Goal: Transaction & Acquisition: Purchase product/service

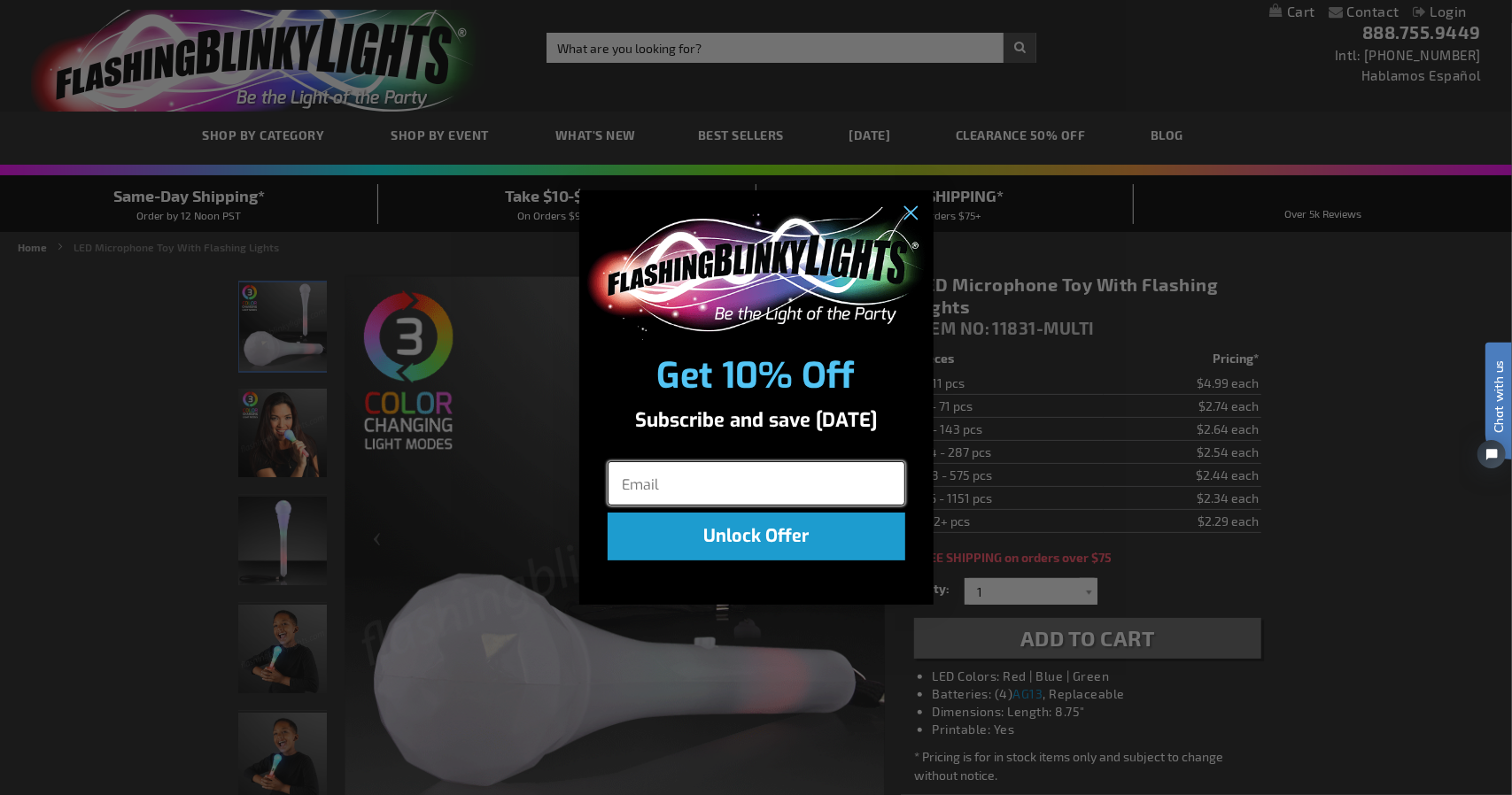
click at [794, 481] on input "Email" at bounding box center [756, 483] width 297 height 44
type input "[EMAIL_ADDRESS][DOMAIN_NAME]"
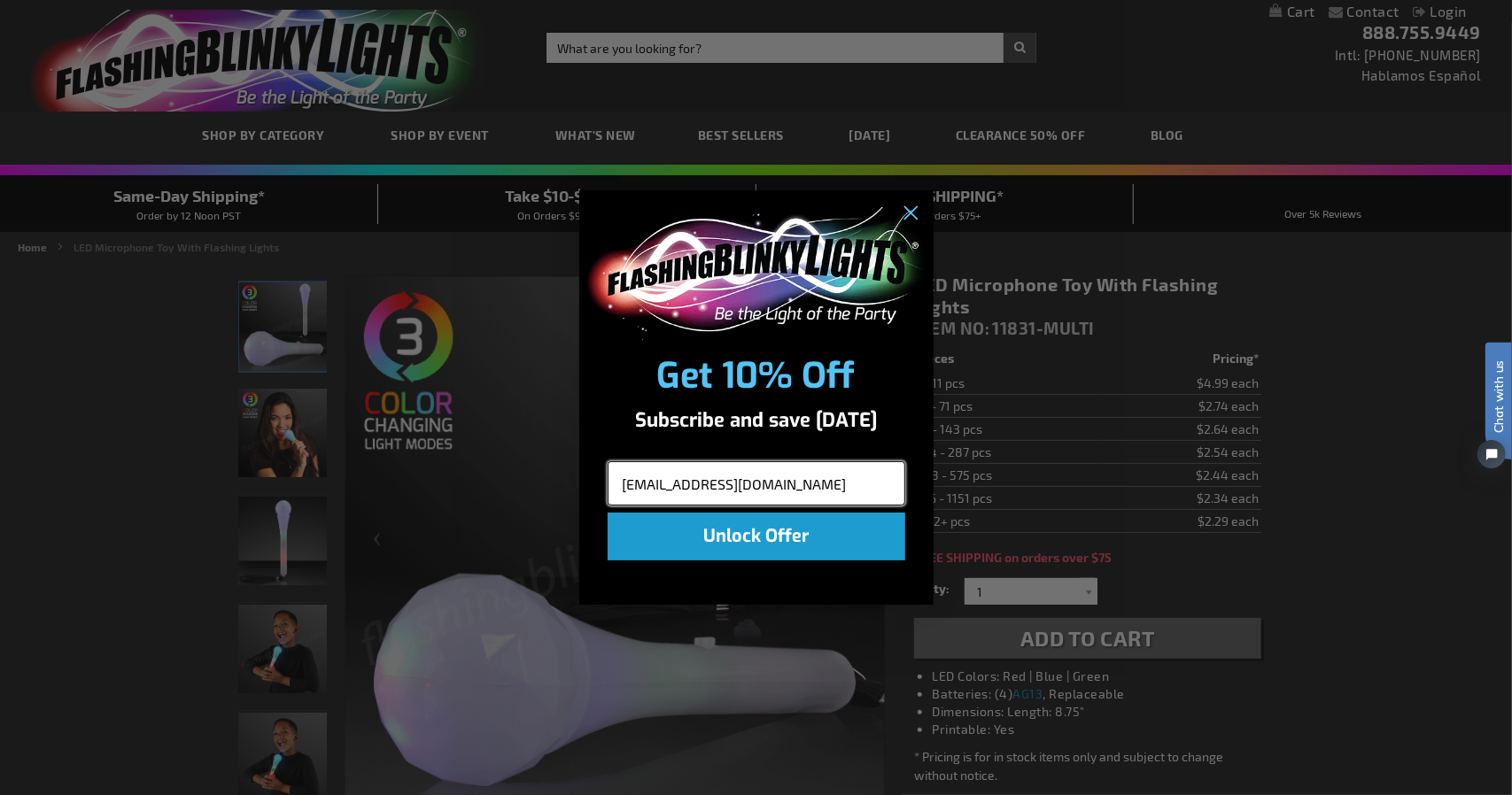
click input "Submit" at bounding box center [0, 0] width 0 height 0
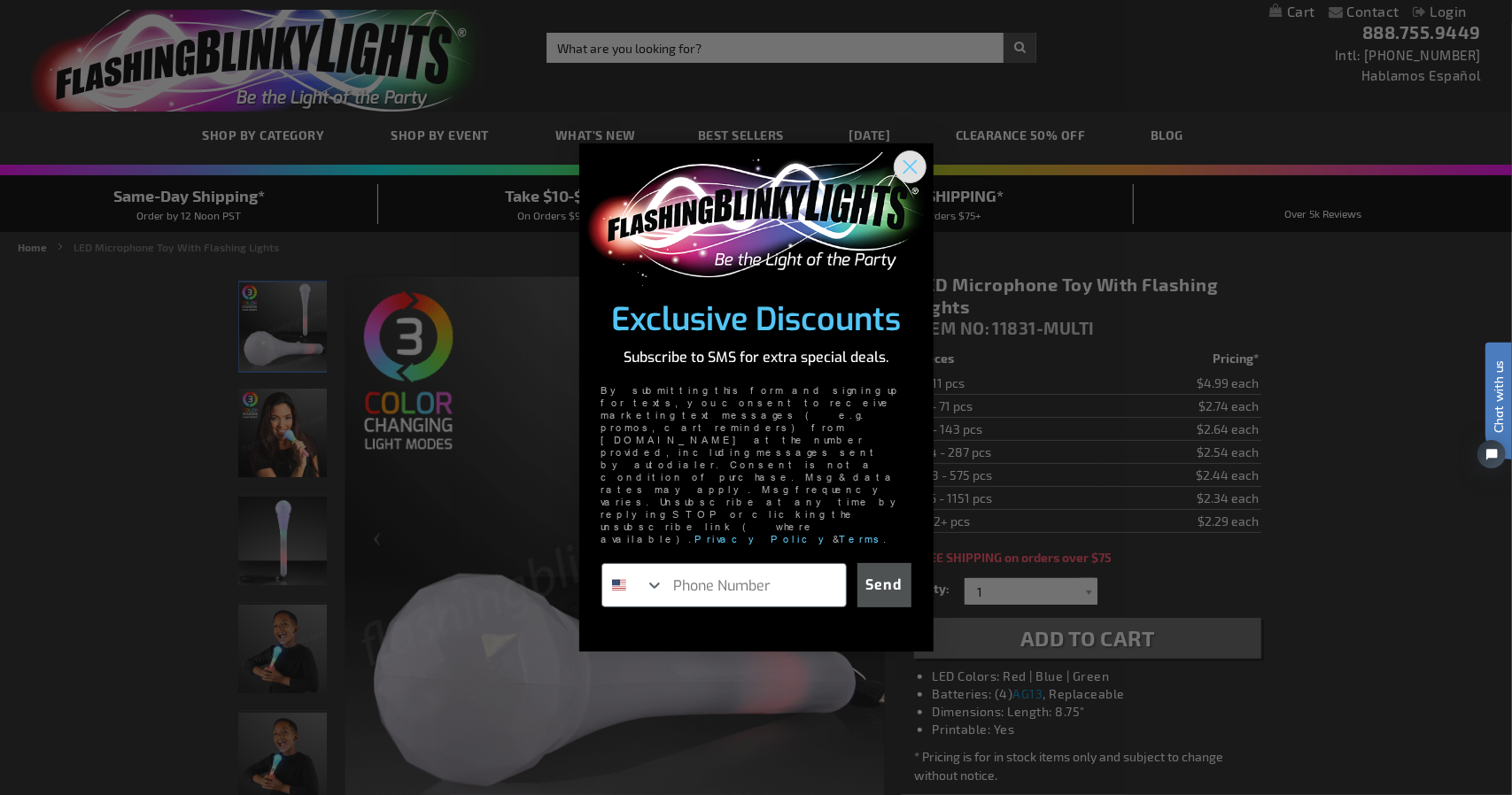
click at [908, 182] on circle "Close dialog" at bounding box center [909, 166] width 29 height 29
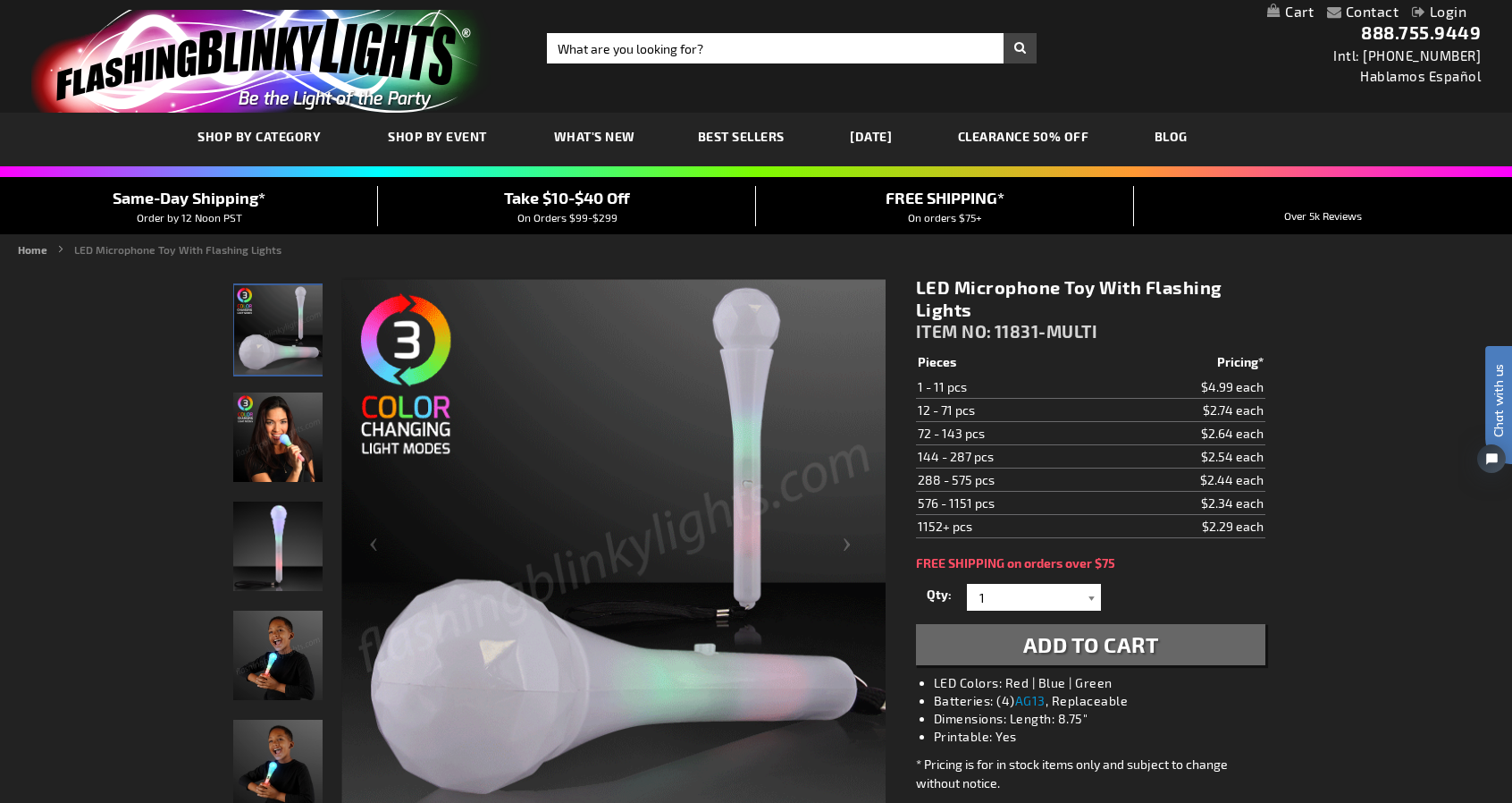
click at [1091, 598] on div at bounding box center [1092, 597] width 18 height 27
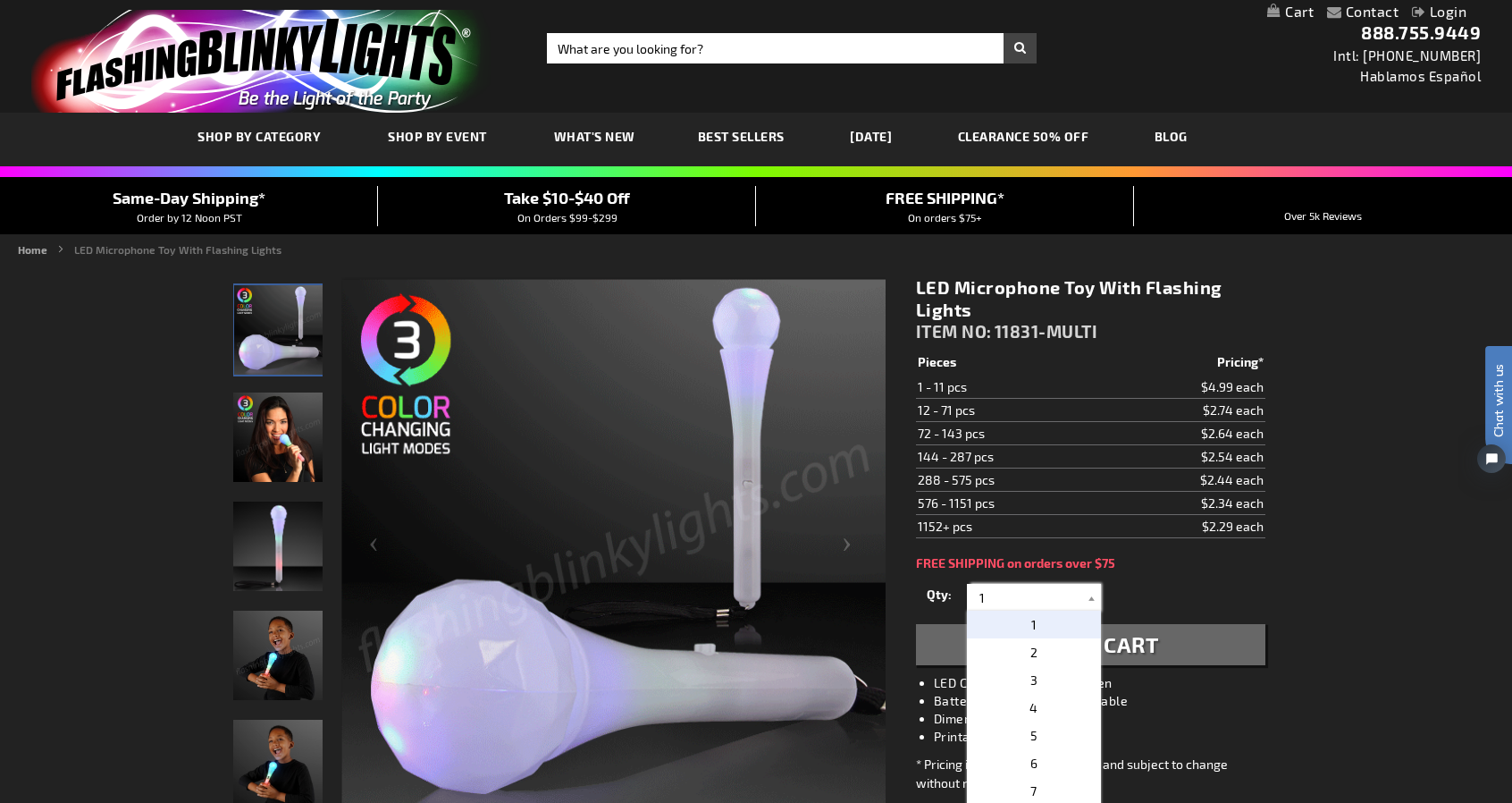
scroll to position [312, 0]
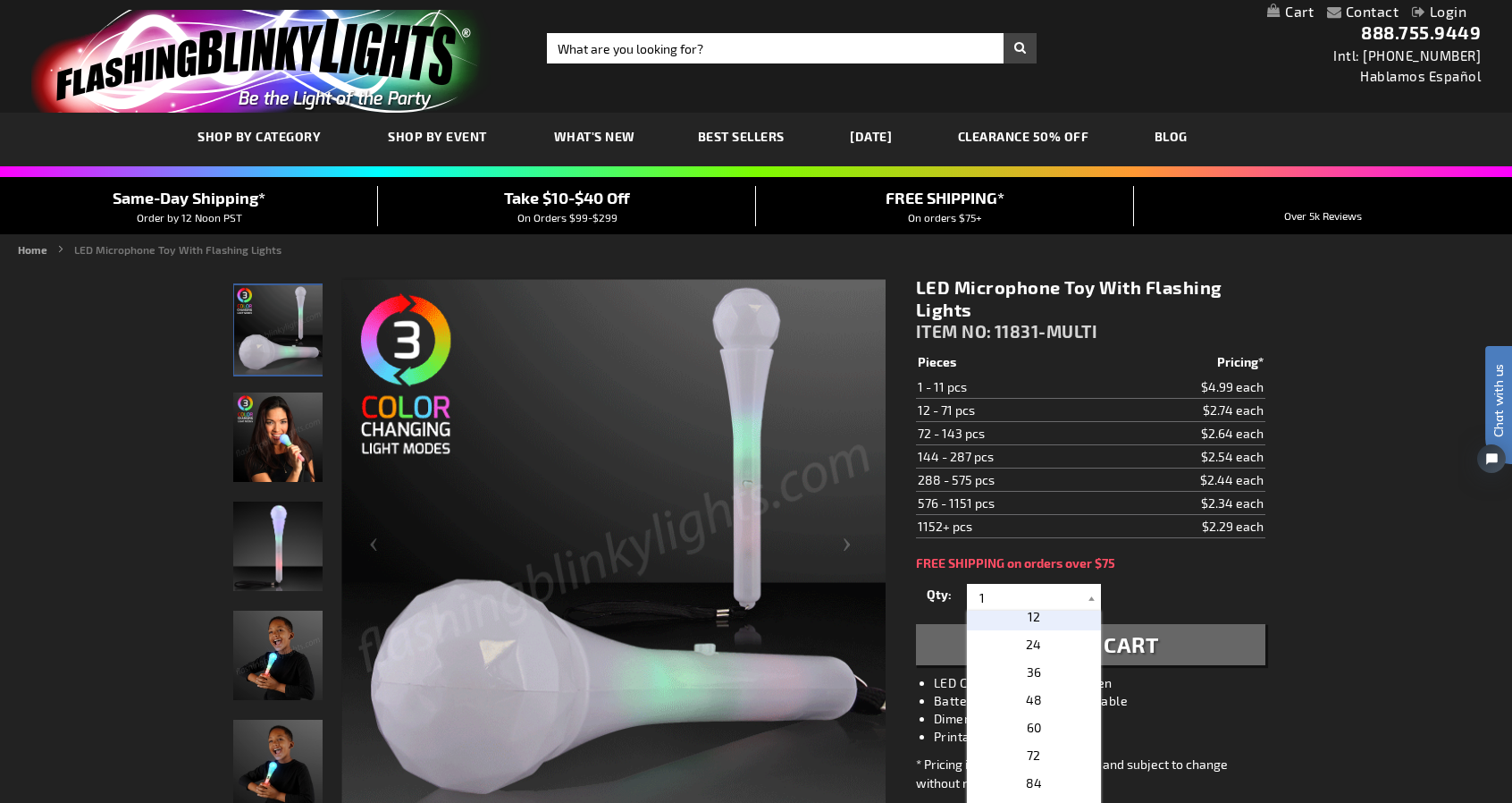
click at [1048, 623] on p "12" at bounding box center [1035, 616] width 134 height 27
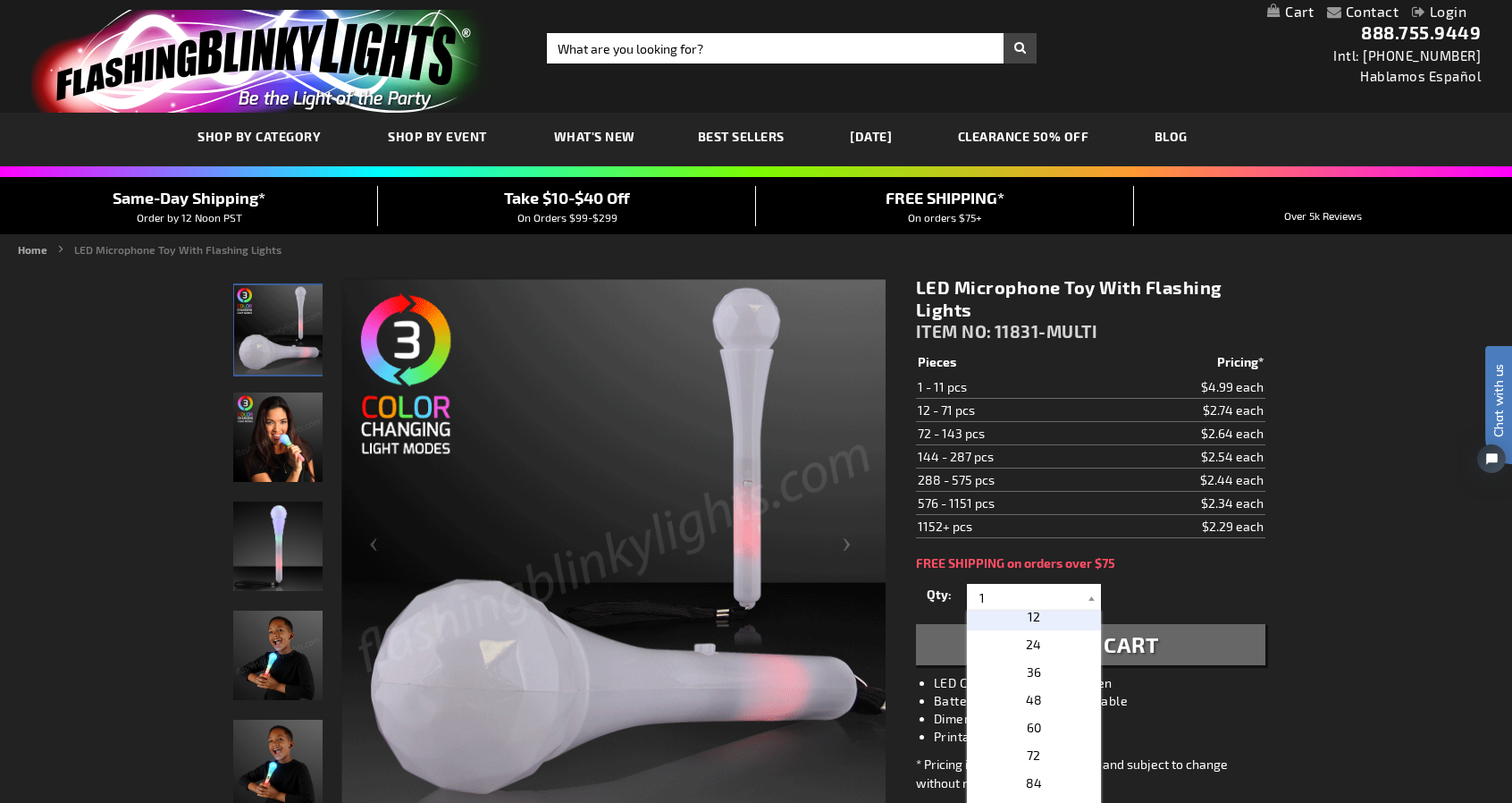
type input "12"
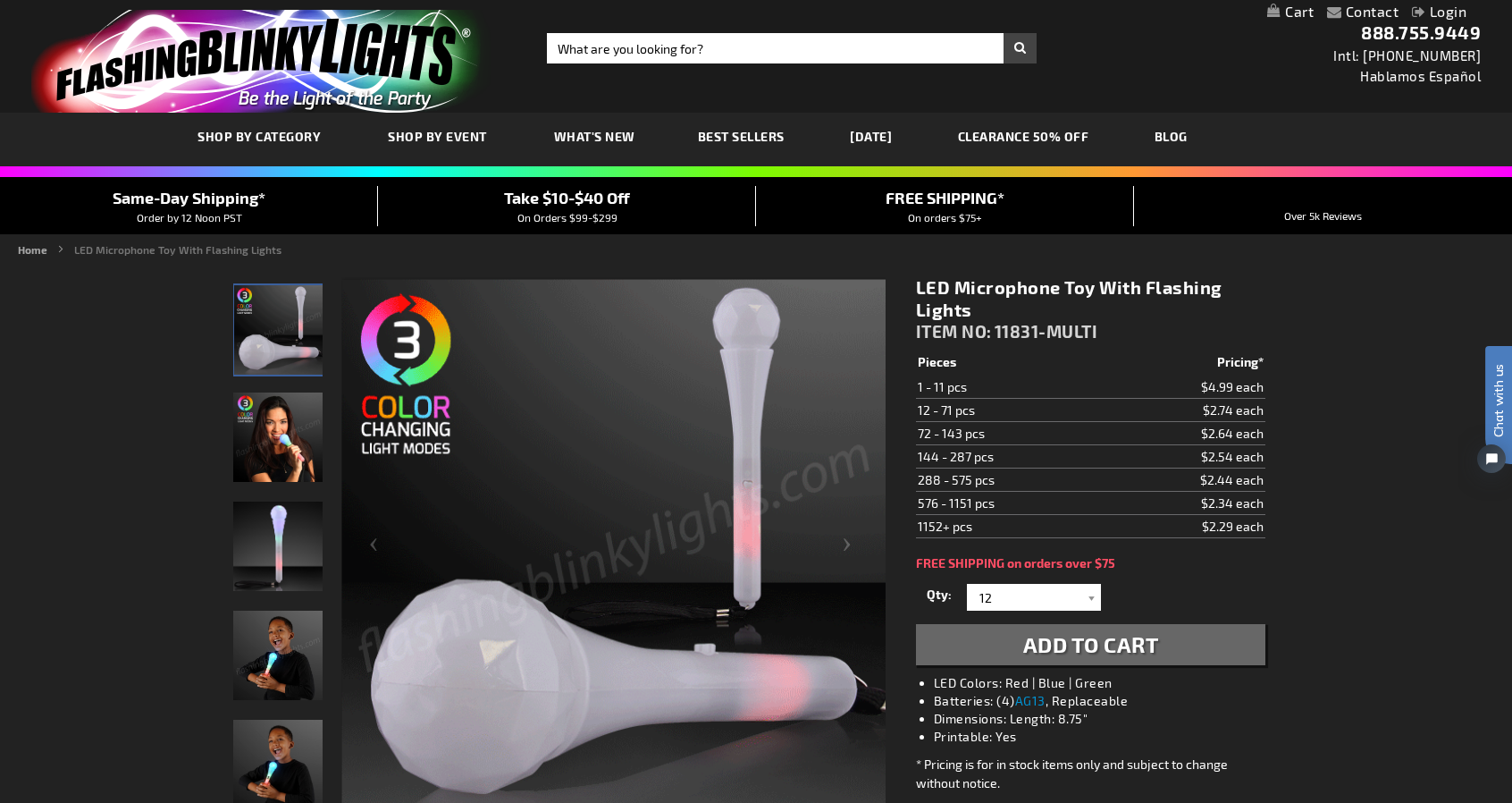
click at [1095, 653] on span "Add to Cart" at bounding box center [1092, 644] width 136 height 26
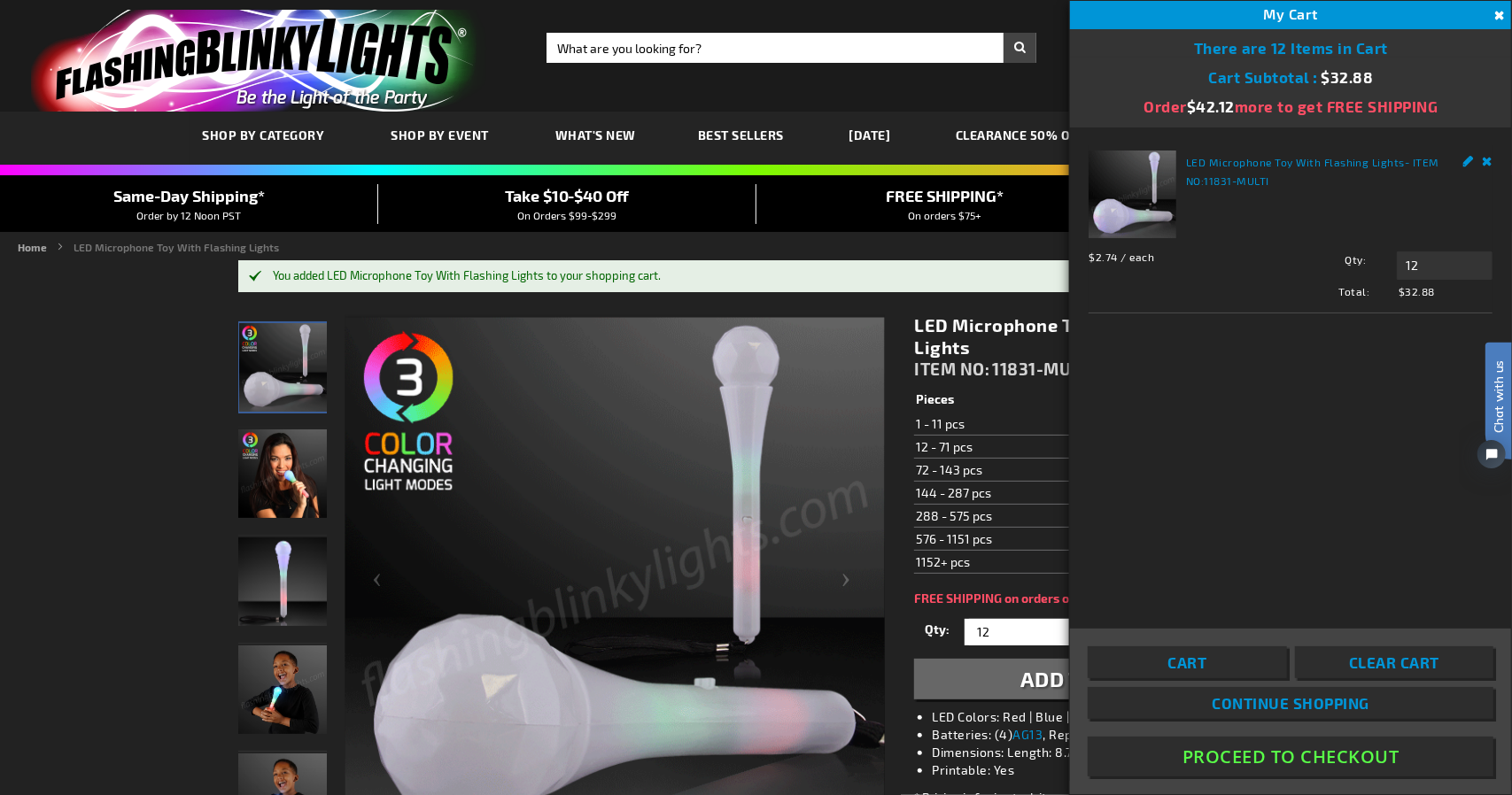
click at [1337, 760] on button "Proceed To Checkout" at bounding box center [1290, 756] width 405 height 39
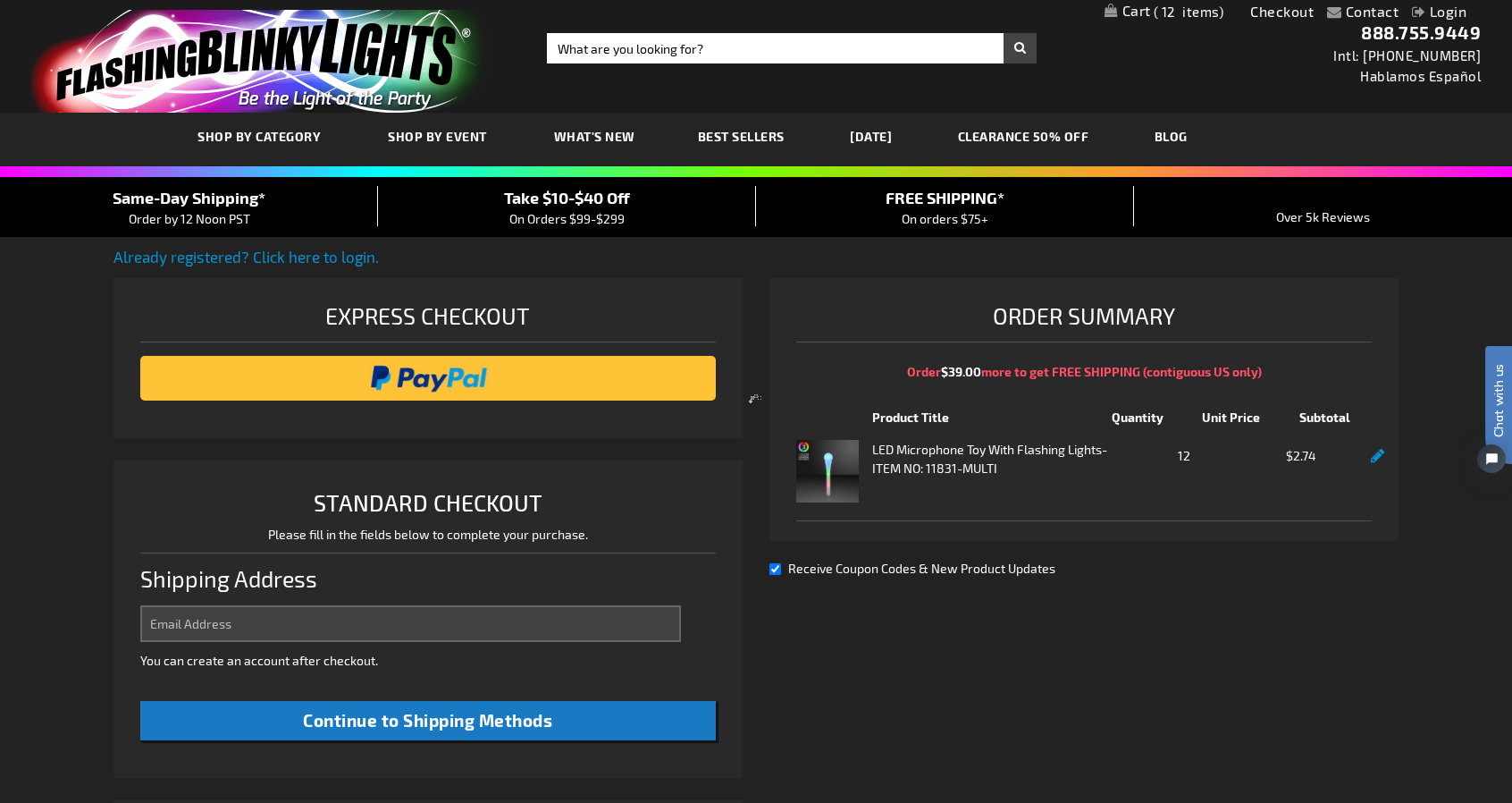
select select "US"
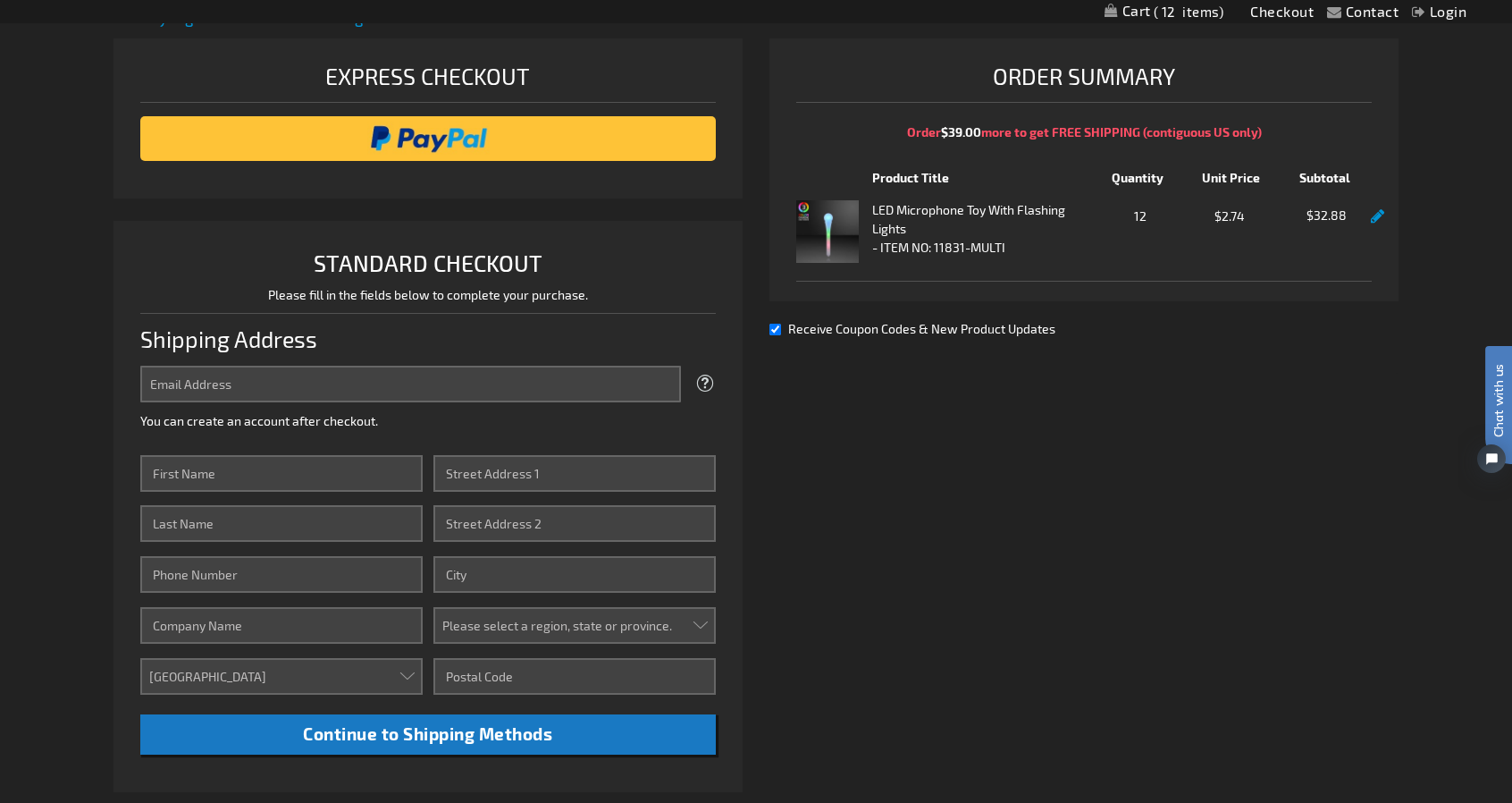
scroll to position [268, 0]
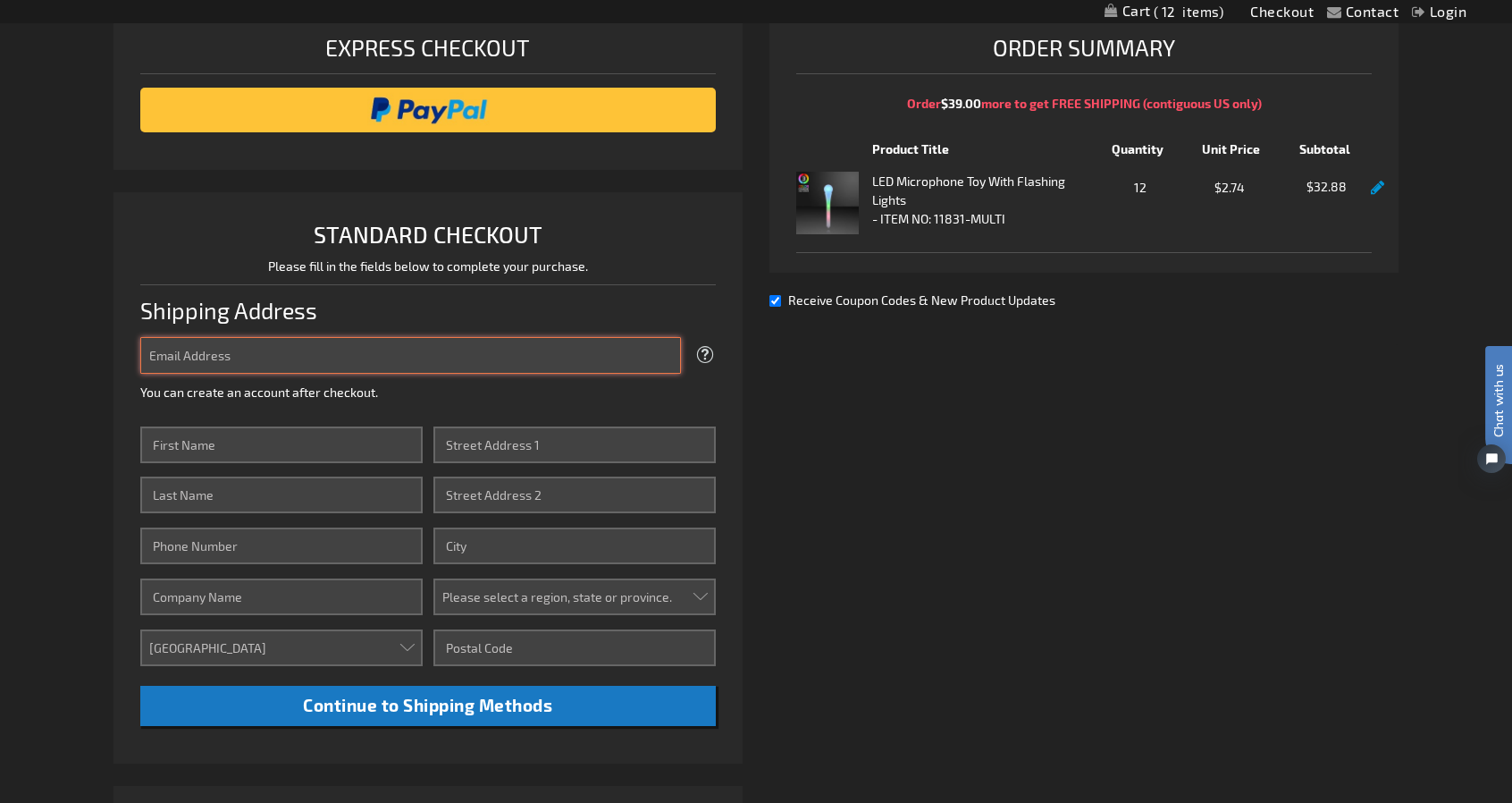
click at [294, 348] on input "Email Address" at bounding box center [410, 355] width 541 height 37
type input "[EMAIL_ADDRESS][DOMAIN_NAME]"
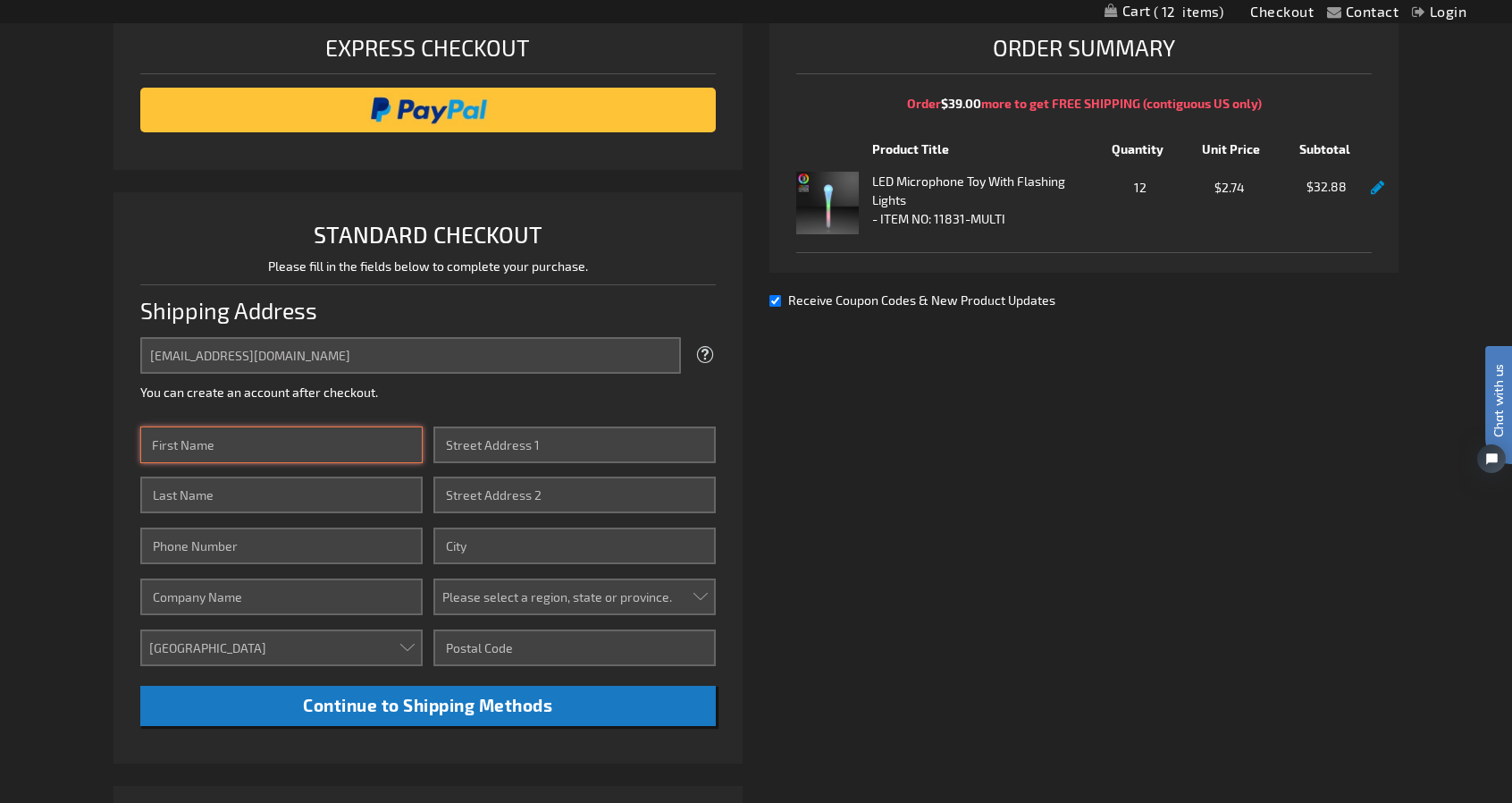
click at [250, 440] on input "First Name" at bounding box center [281, 444] width 282 height 37
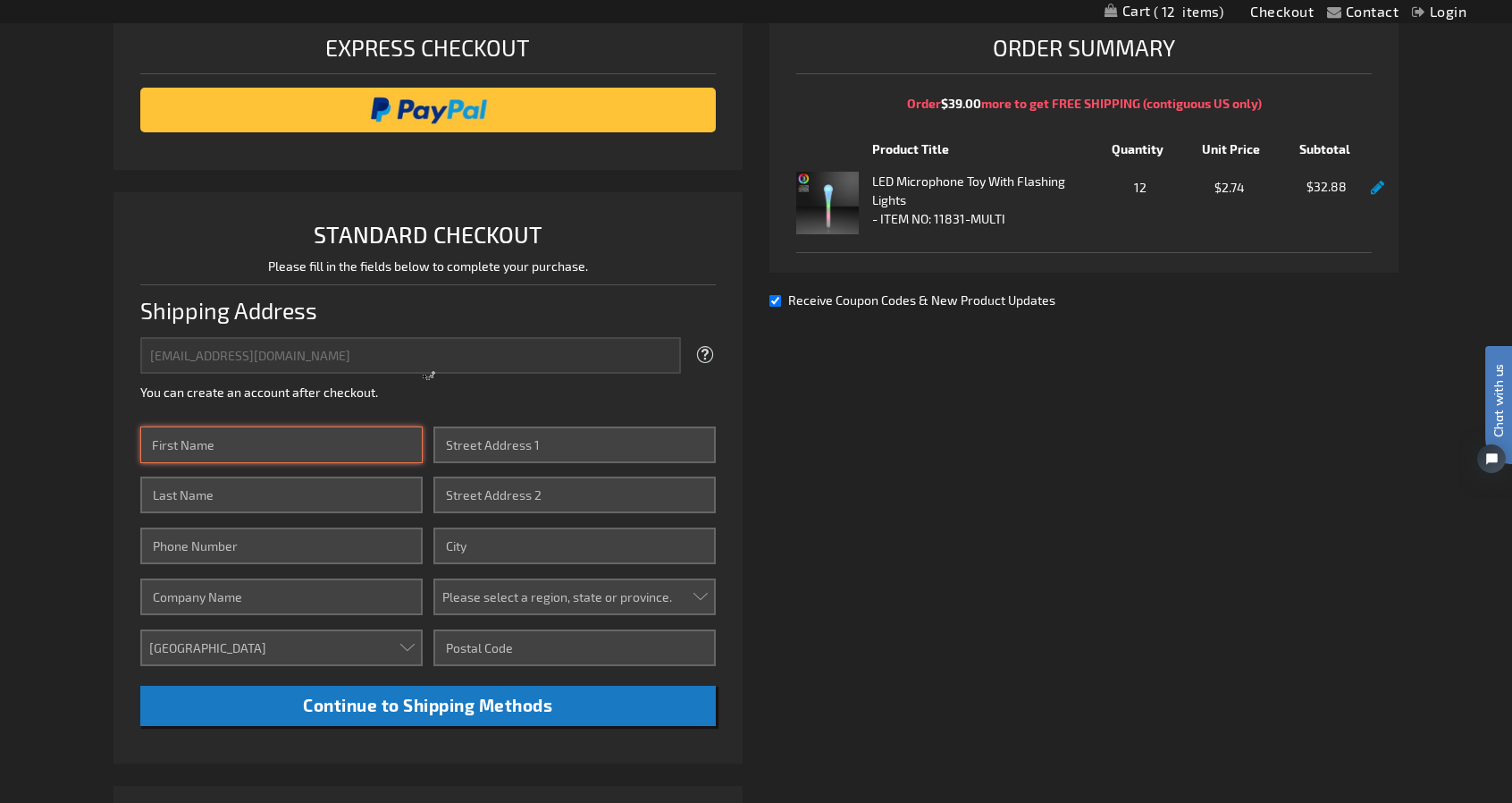
type input "ADRIANE"
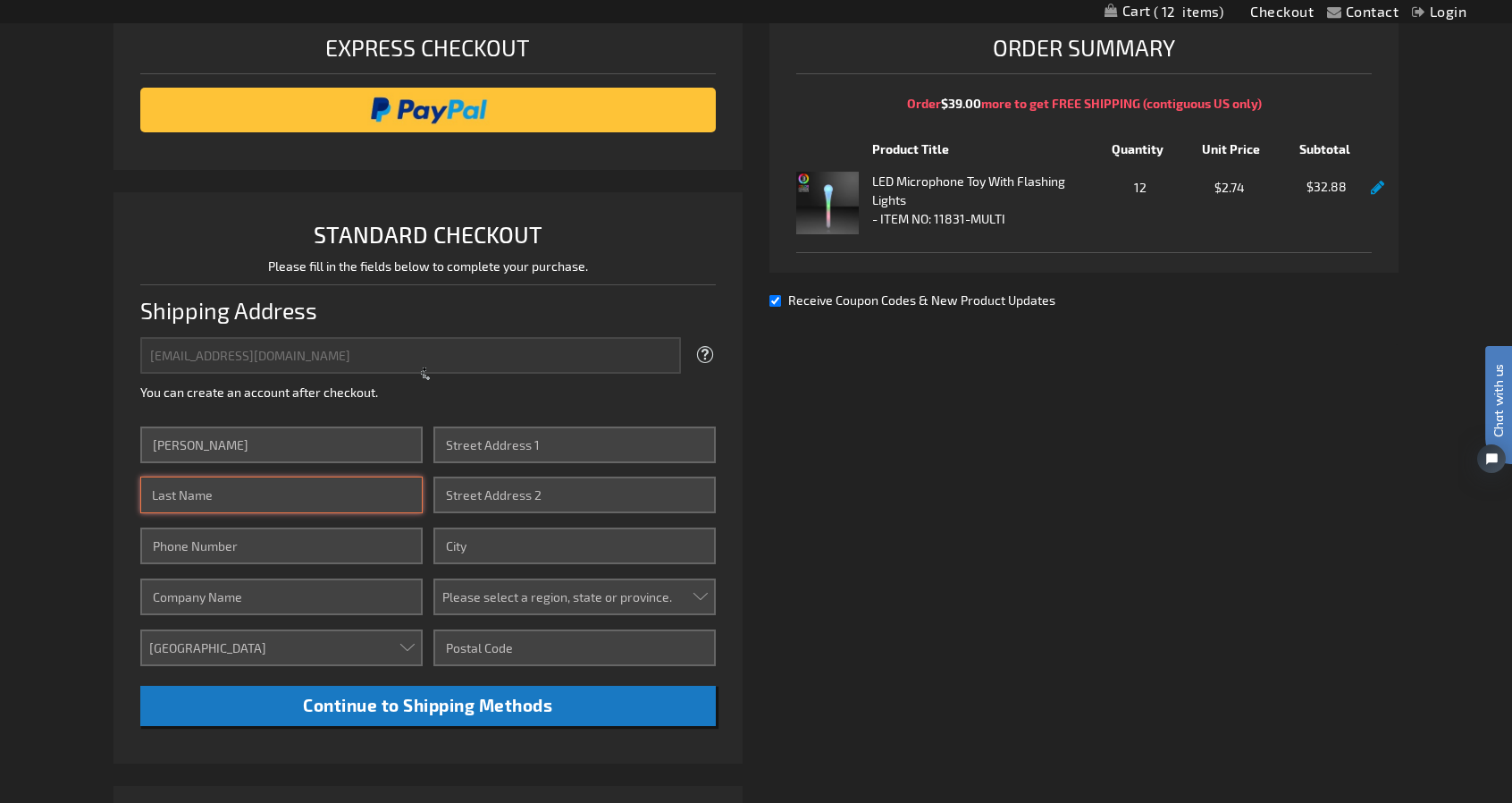
type input "WHITCHURCH"
type input "3129537272"
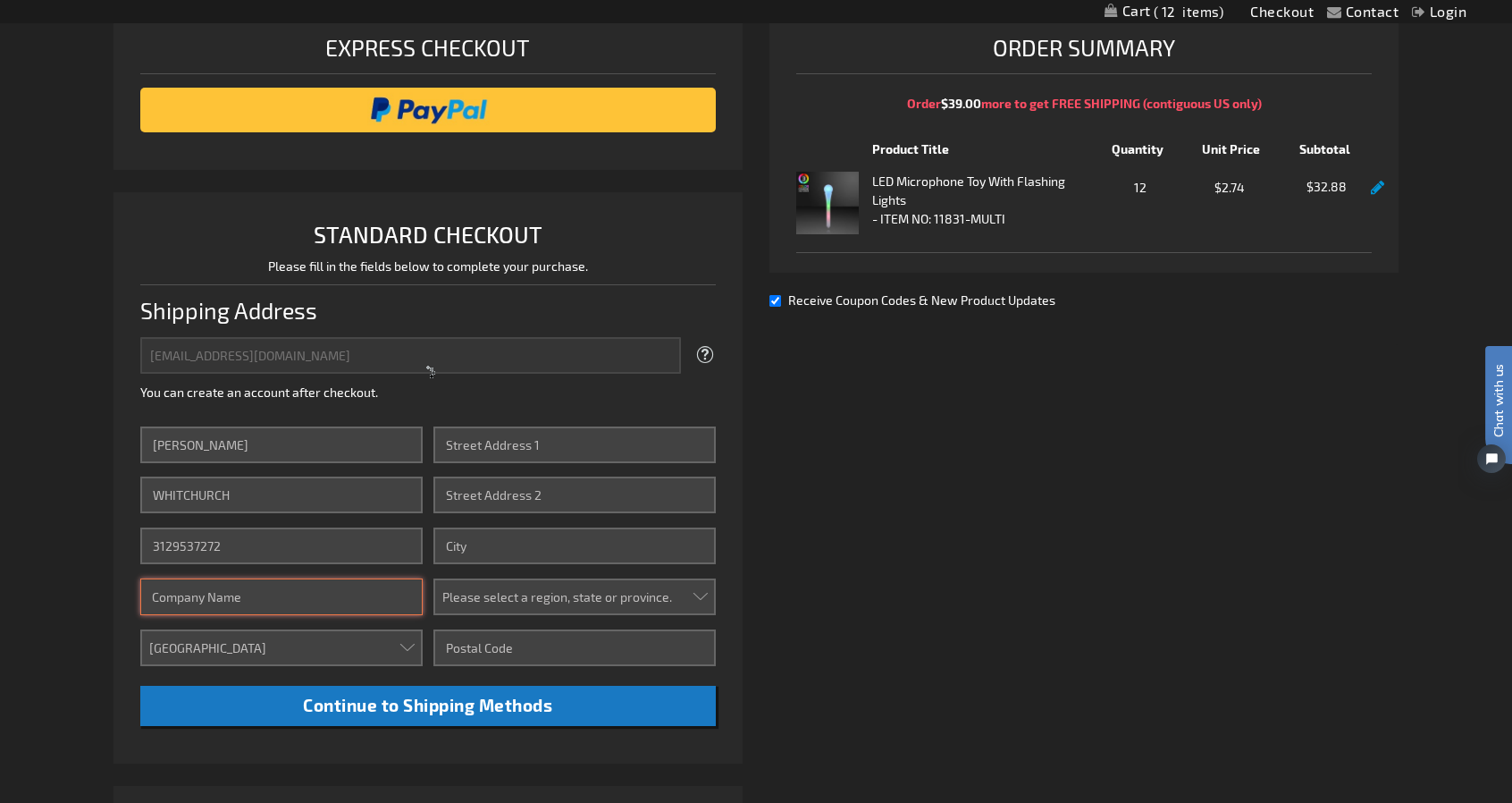
type input "Adriane Whitchurch"
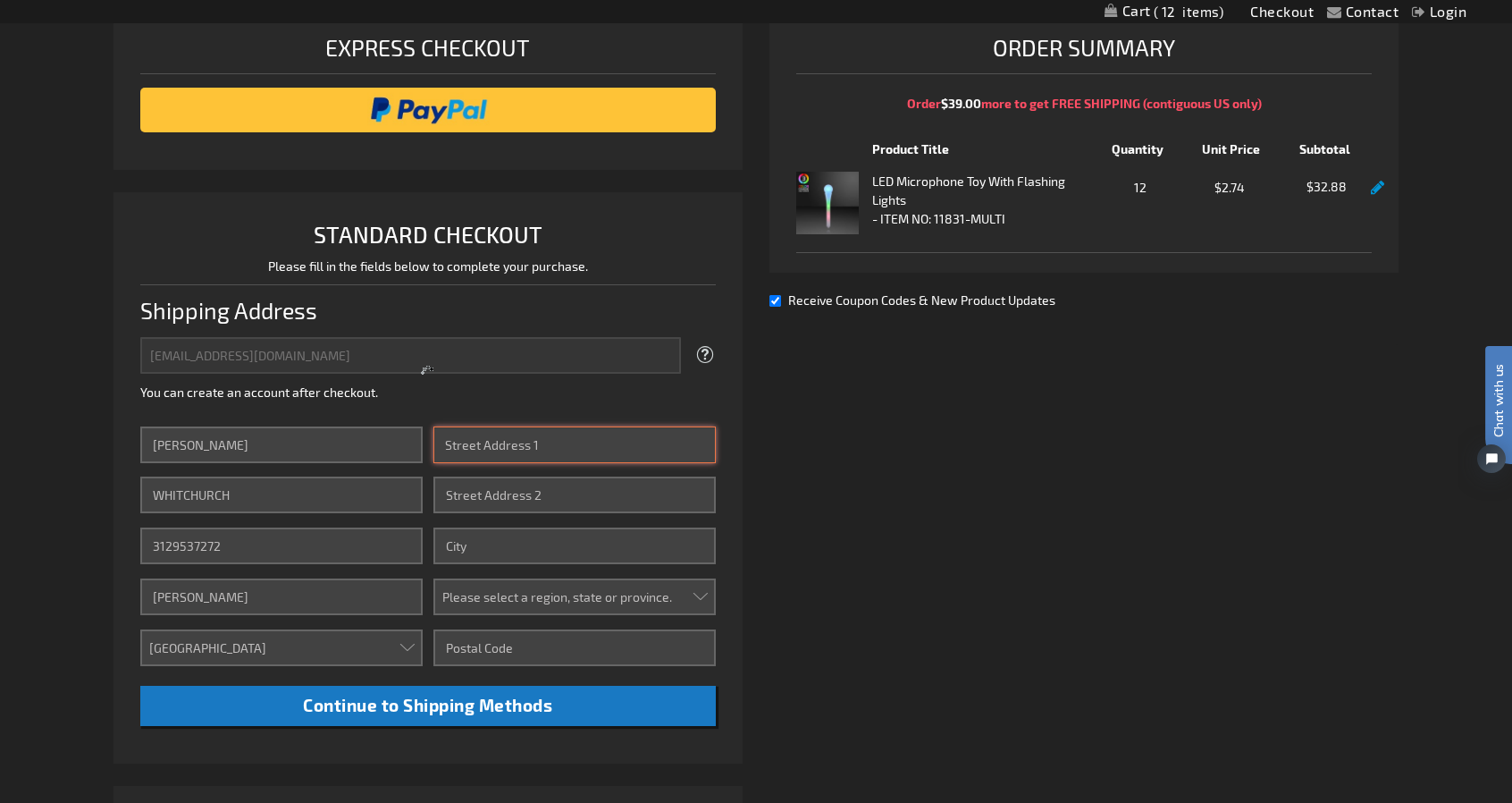
type input "1217 Tamranae Court"
type input "Austin TX"
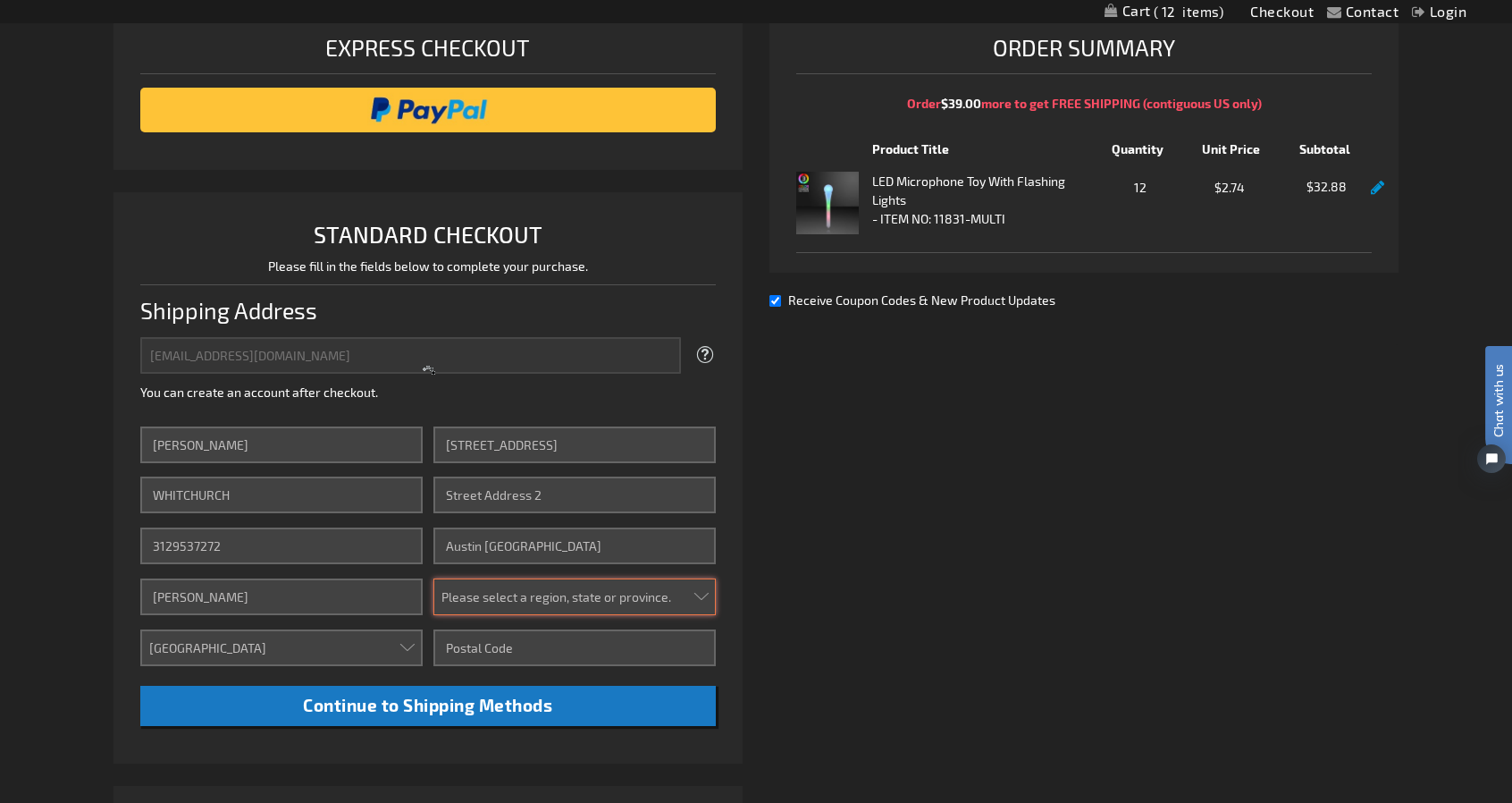
select select "57"
type input "78746-6860"
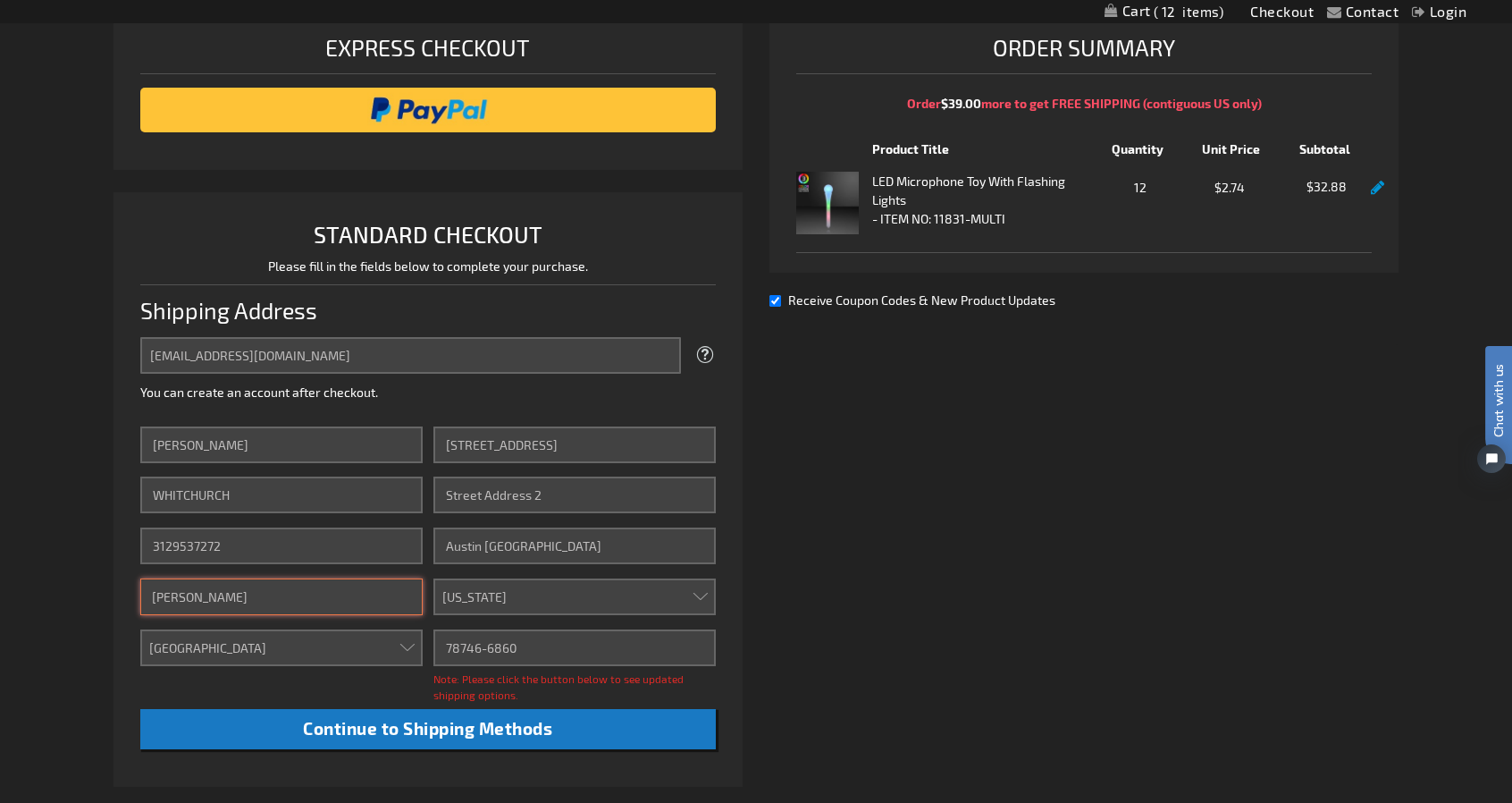
click at [329, 605] on input "Adriane Whitchurch" at bounding box center [281, 597] width 282 height 37
click at [338, 585] on input "Adriane Whitchurch" at bounding box center [281, 597] width 282 height 37
drag, startPoint x: 189, startPoint y: 583, endPoint x: 117, endPoint y: 585, distance: 72.0
click at [117, 585] on li "STANDARD CHECKOUT Please fill in the fields below to complete your purchase. Sh…" at bounding box center [428, 490] width 630 height 595
type input "Adriane Whitchurch"
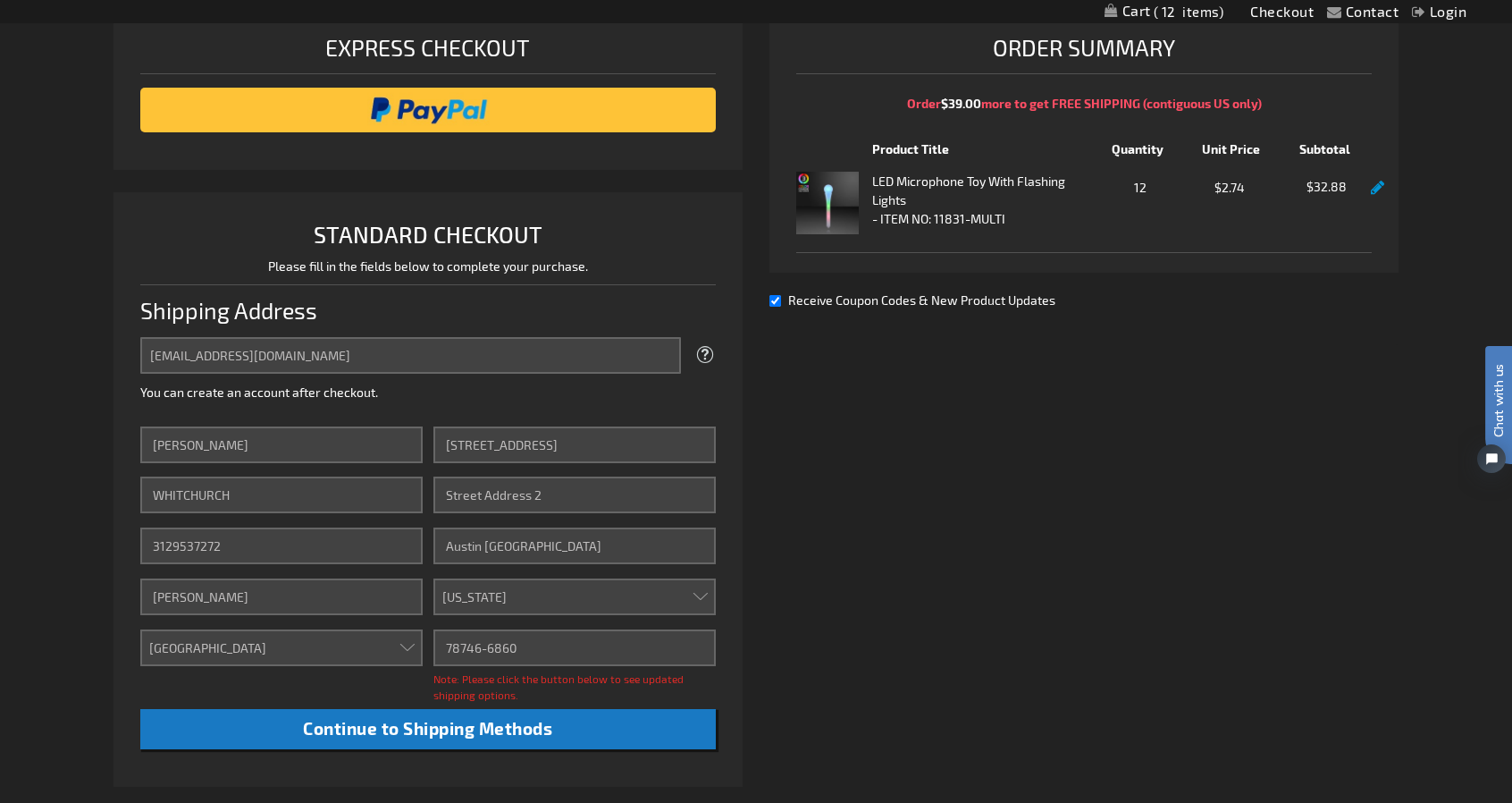
click at [135, 680] on li "STANDARD CHECKOUT Please fill in the fields below to complete your purchase. Sh…" at bounding box center [428, 490] width 630 height 595
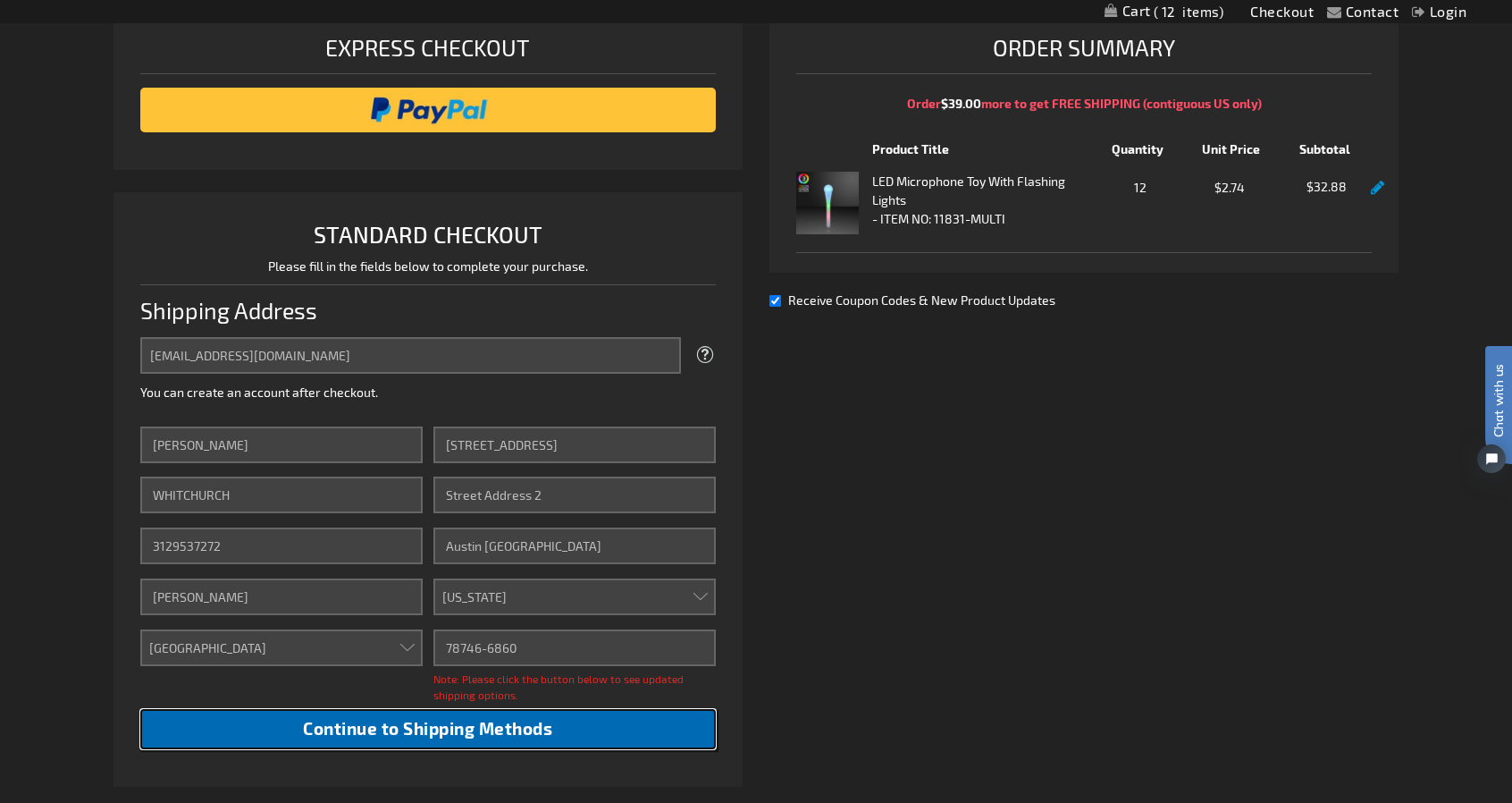
click at [451, 734] on span "Continue to Shipping Methods" at bounding box center [427, 728] width 249 height 21
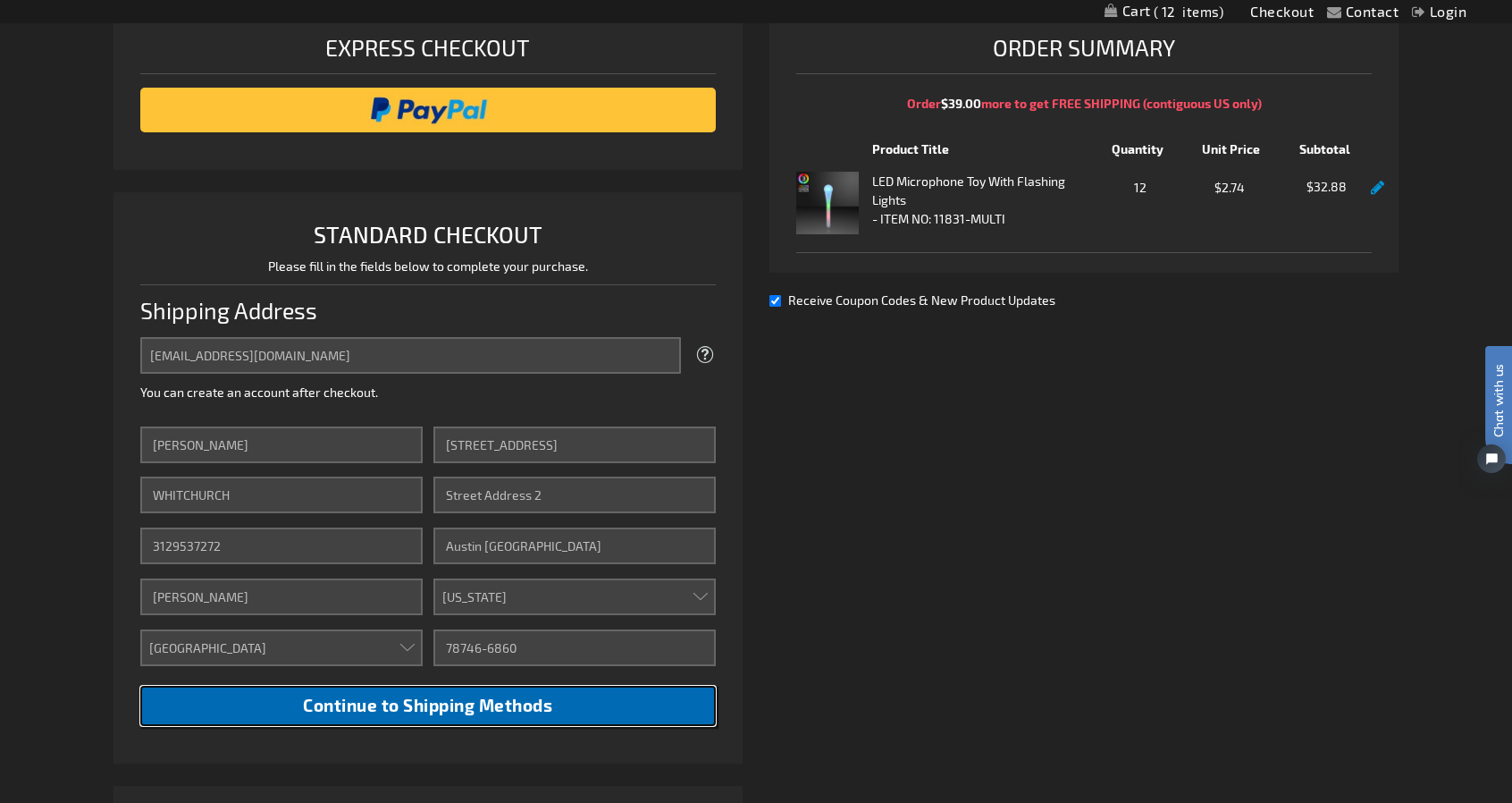
click at [377, 711] on span "Continue to Shipping Methods" at bounding box center [427, 705] width 249 height 21
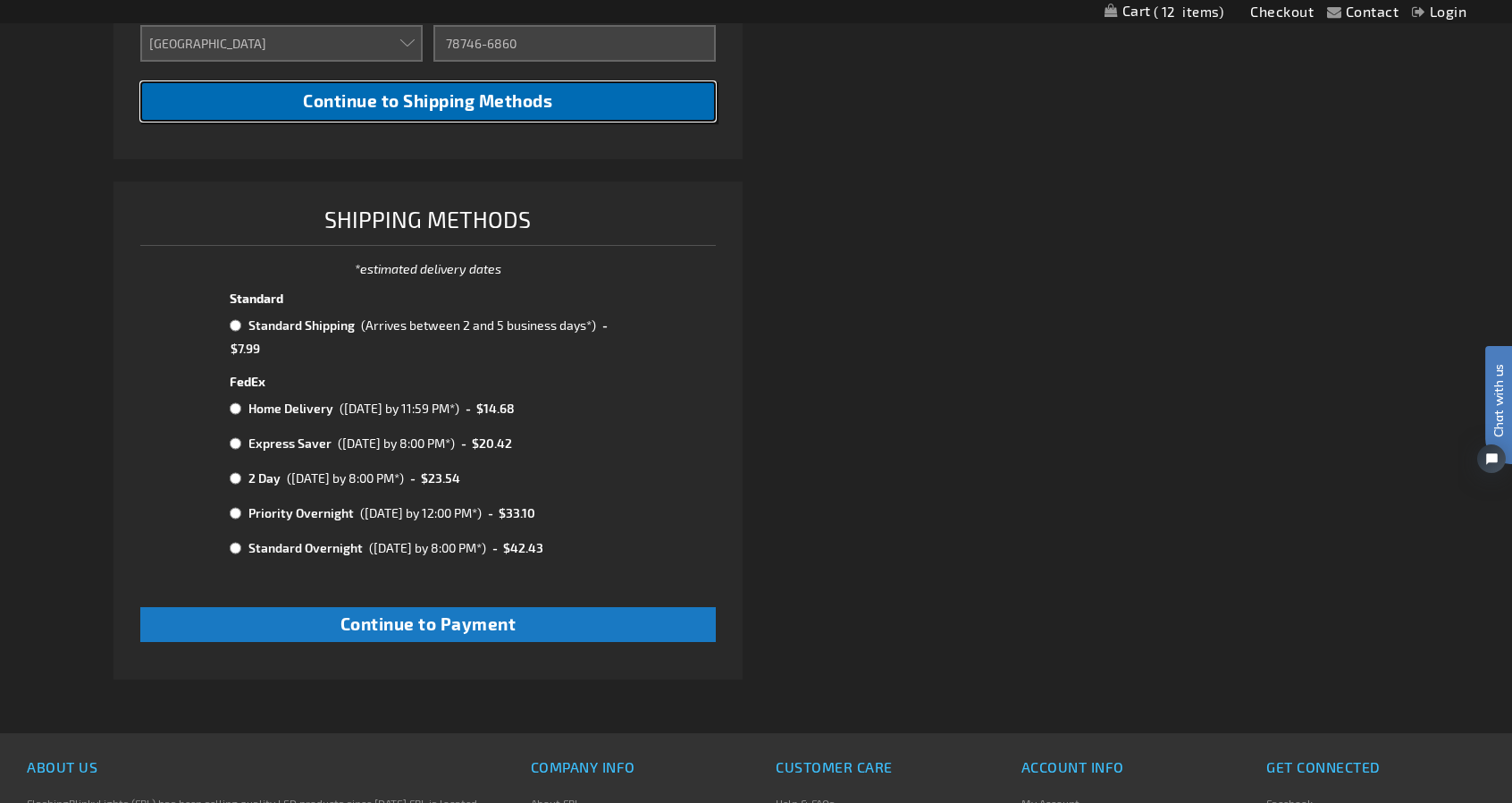
scroll to position [878, 0]
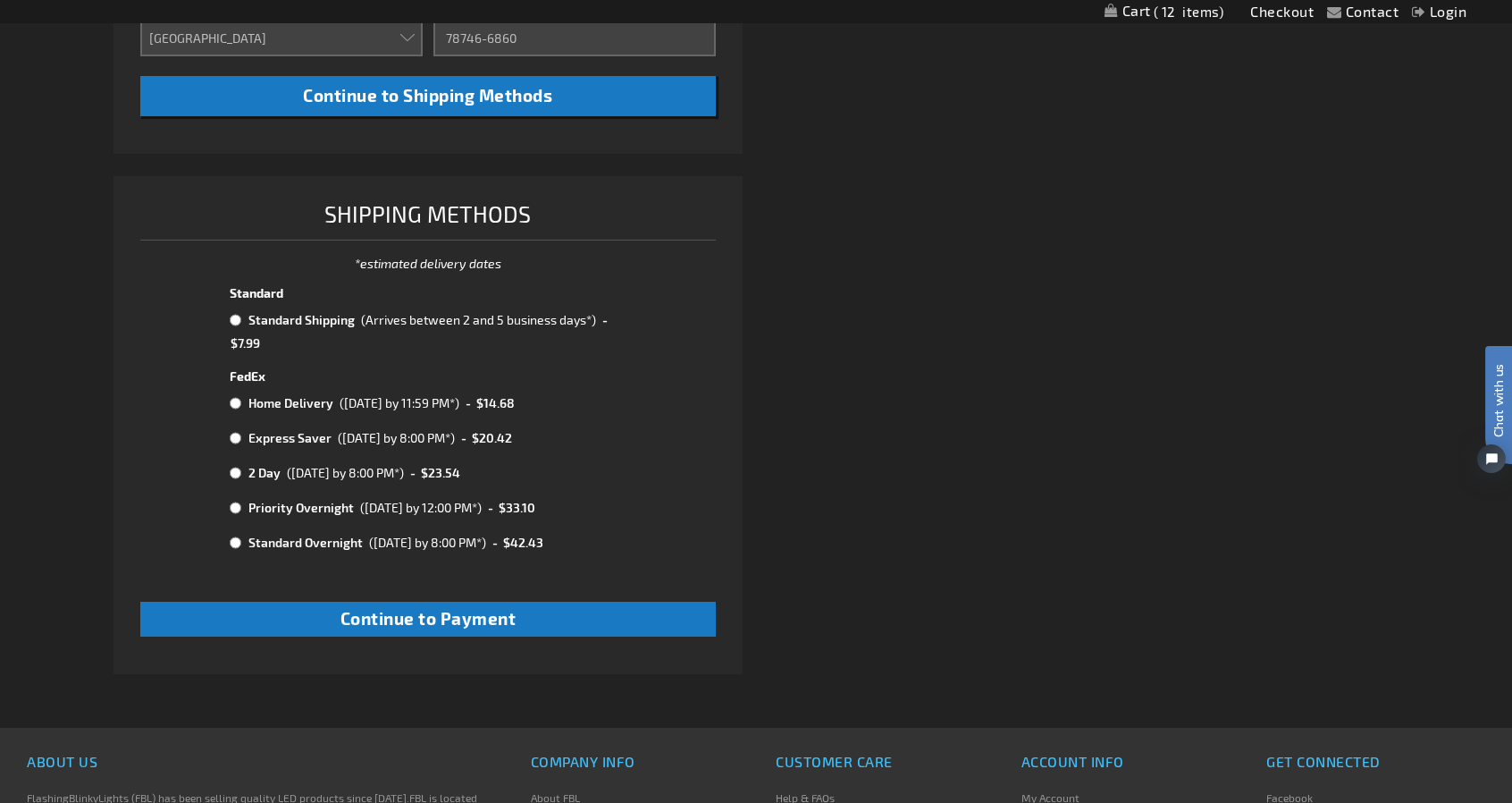
click at [234, 319] on input "radio" at bounding box center [236, 319] width 11 height 14
radio input "true"
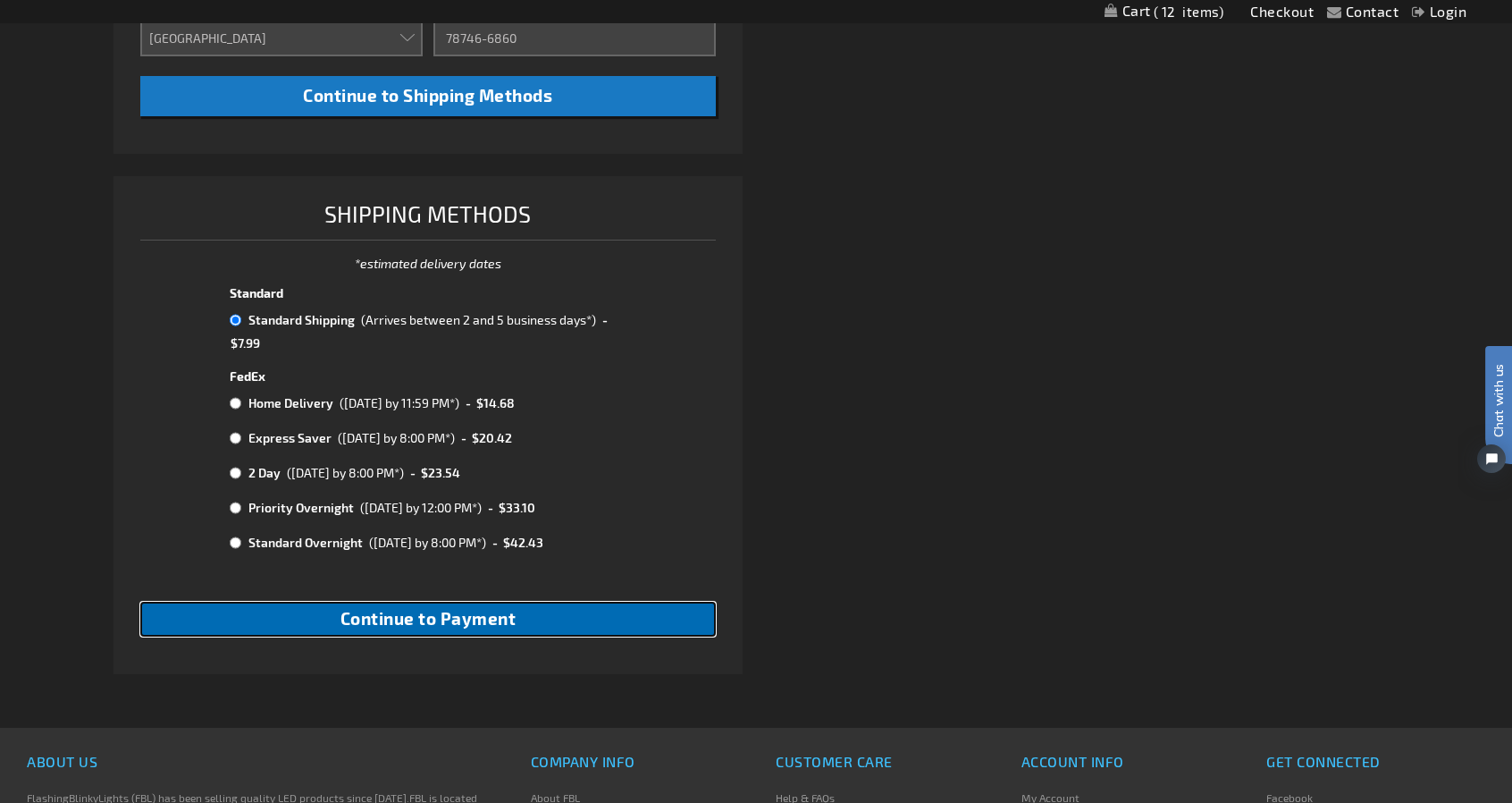
click at [402, 619] on span "Continue to Payment" at bounding box center [429, 618] width 176 height 21
checkbox input "true"
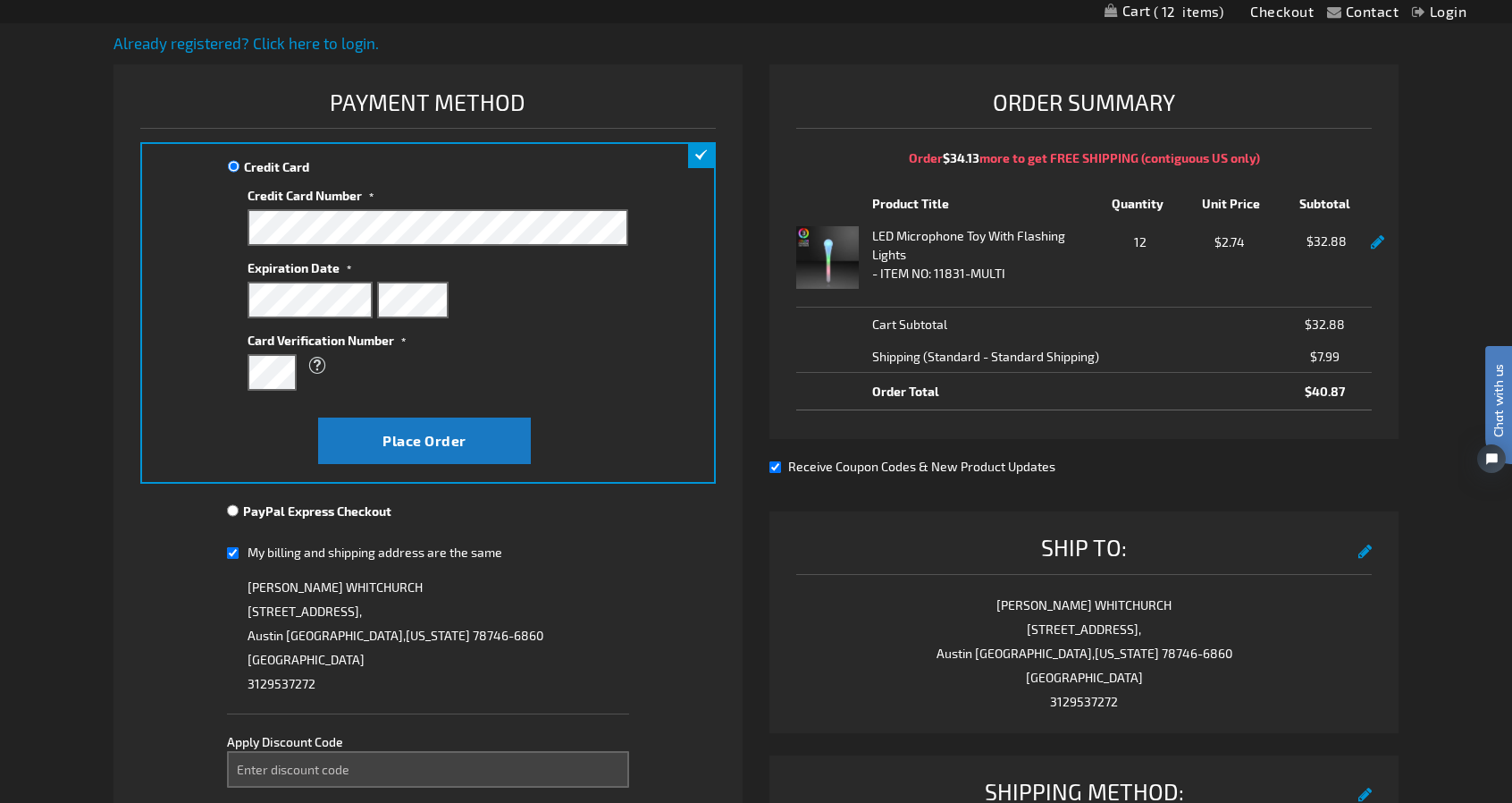
scroll to position [358, 0]
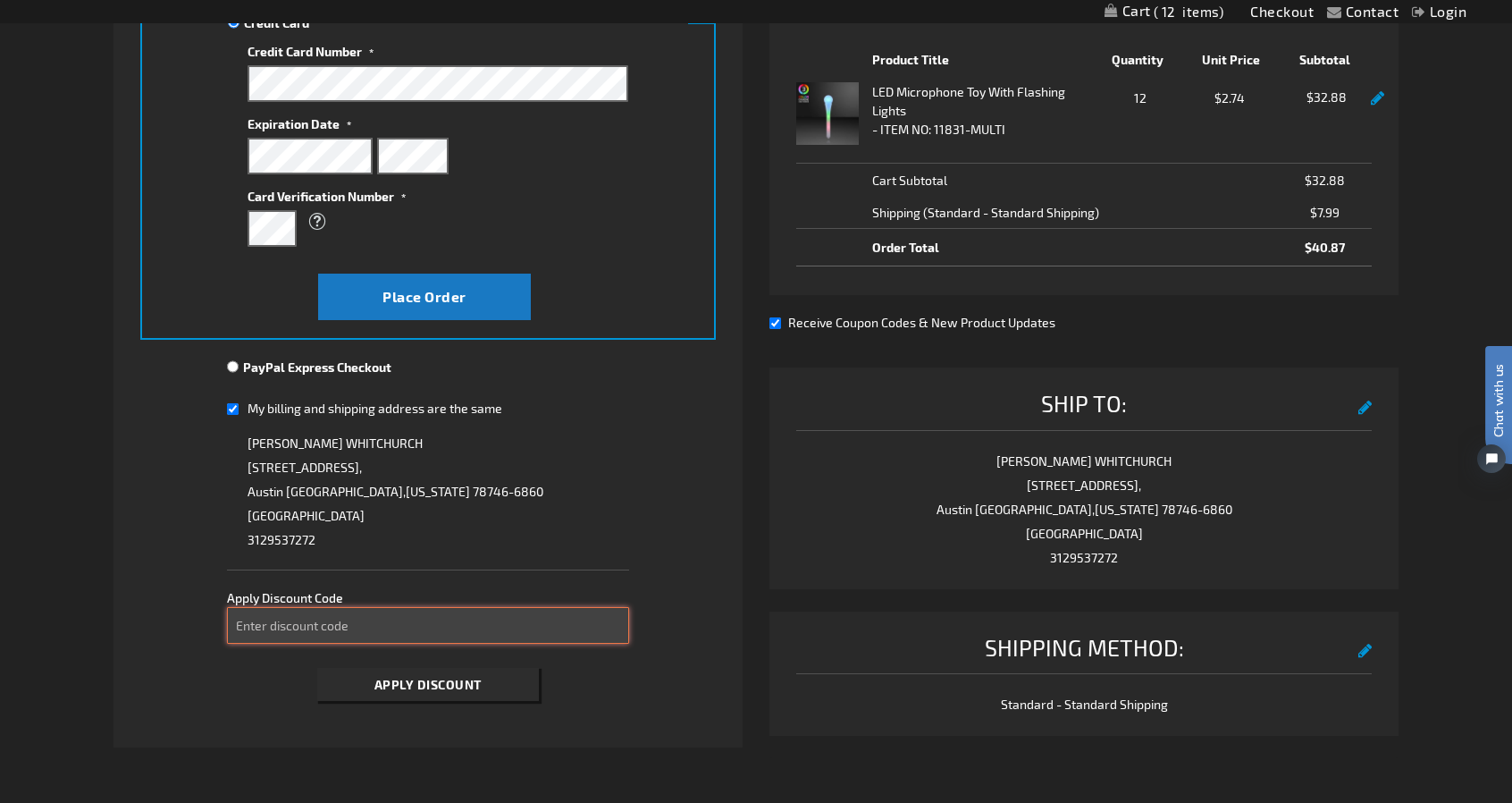
click at [348, 628] on input "Enter discount code" at bounding box center [429, 625] width 403 height 37
paste input "305ADCL7OT"
type input "305ADCL7OT"
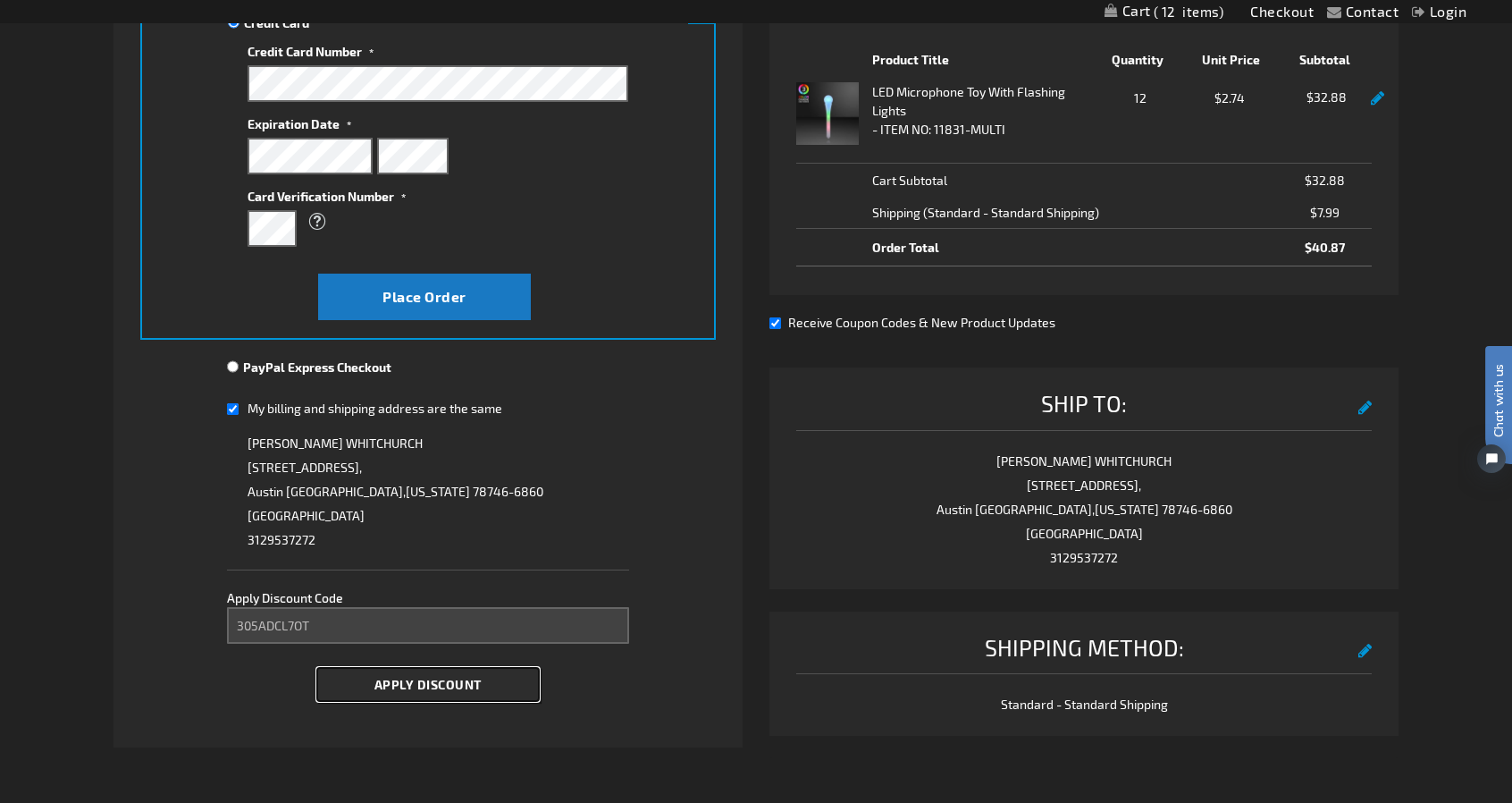
click at [399, 688] on span "Apply Discount" at bounding box center [428, 685] width 107 height 15
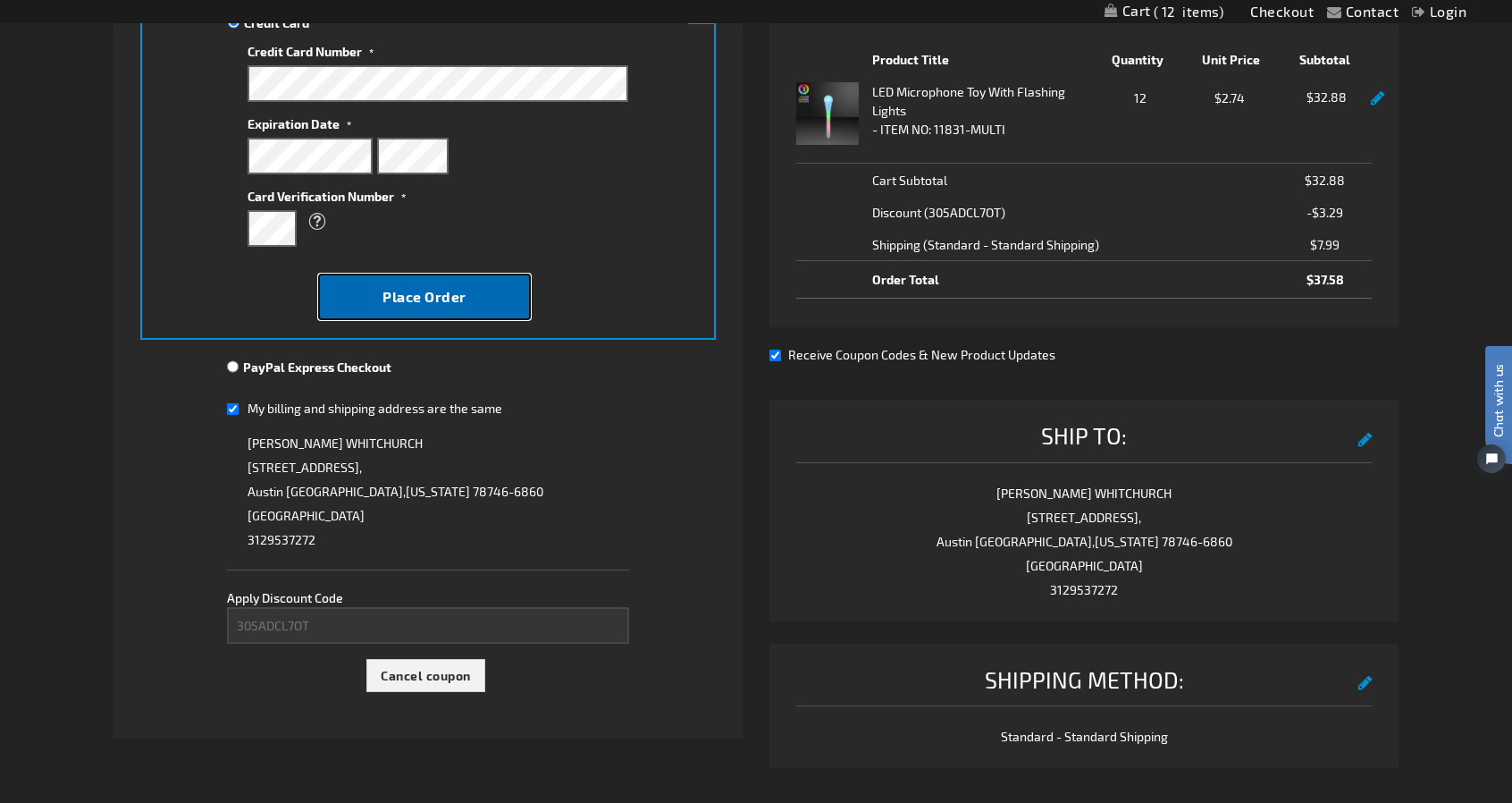
click at [421, 293] on span "Place Order" at bounding box center [424, 296] width 84 height 17
